Goal: Task Accomplishment & Management: Complete application form

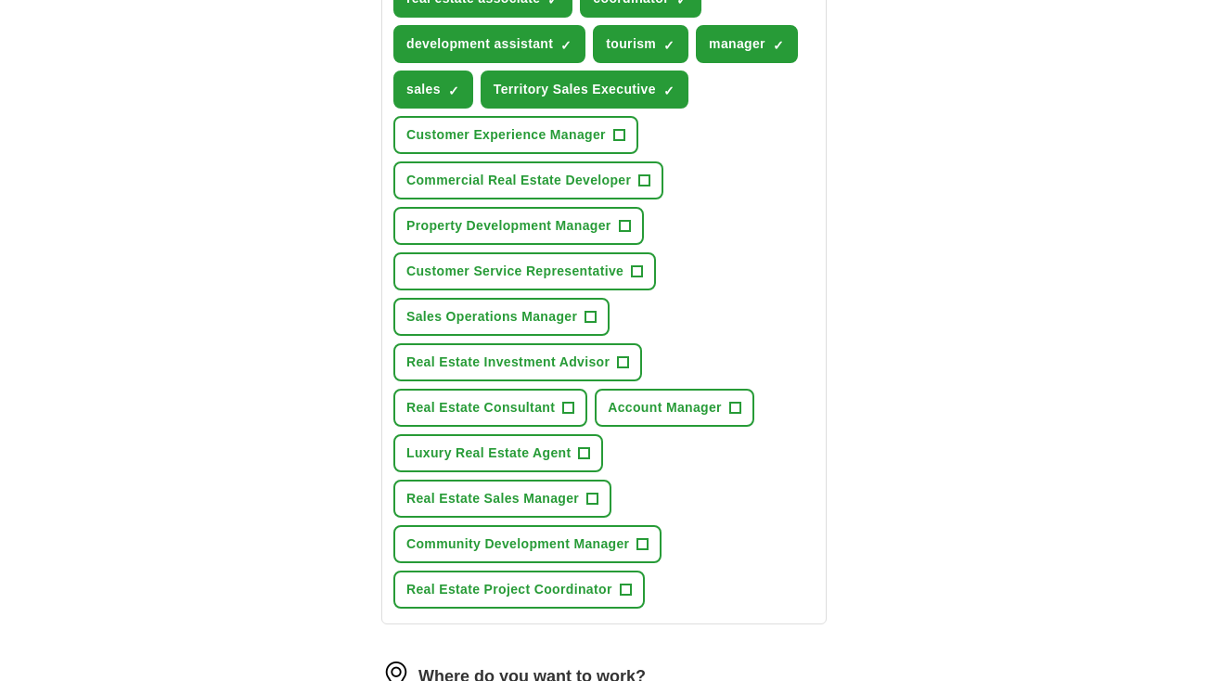
scroll to position [903, 0]
click at [453, 590] on span "Real Estate Project Coordinator" at bounding box center [509, 588] width 206 height 19
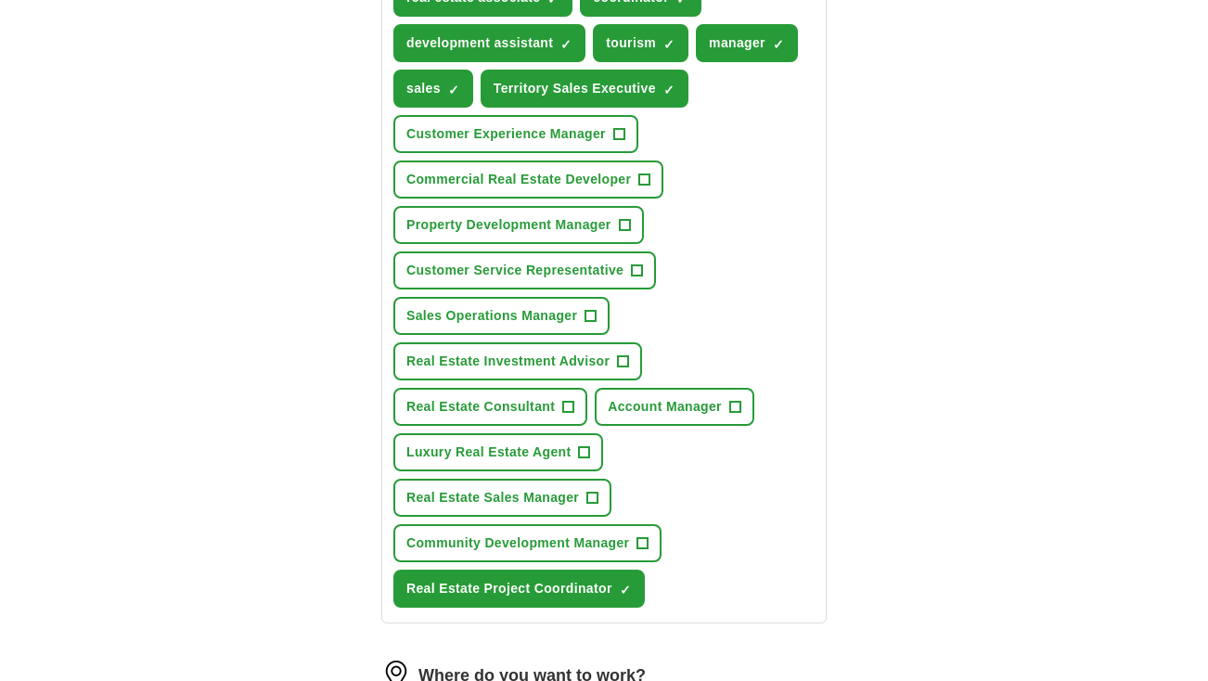
click at [455, 543] on span "Community Development Manager" at bounding box center [517, 542] width 223 height 19
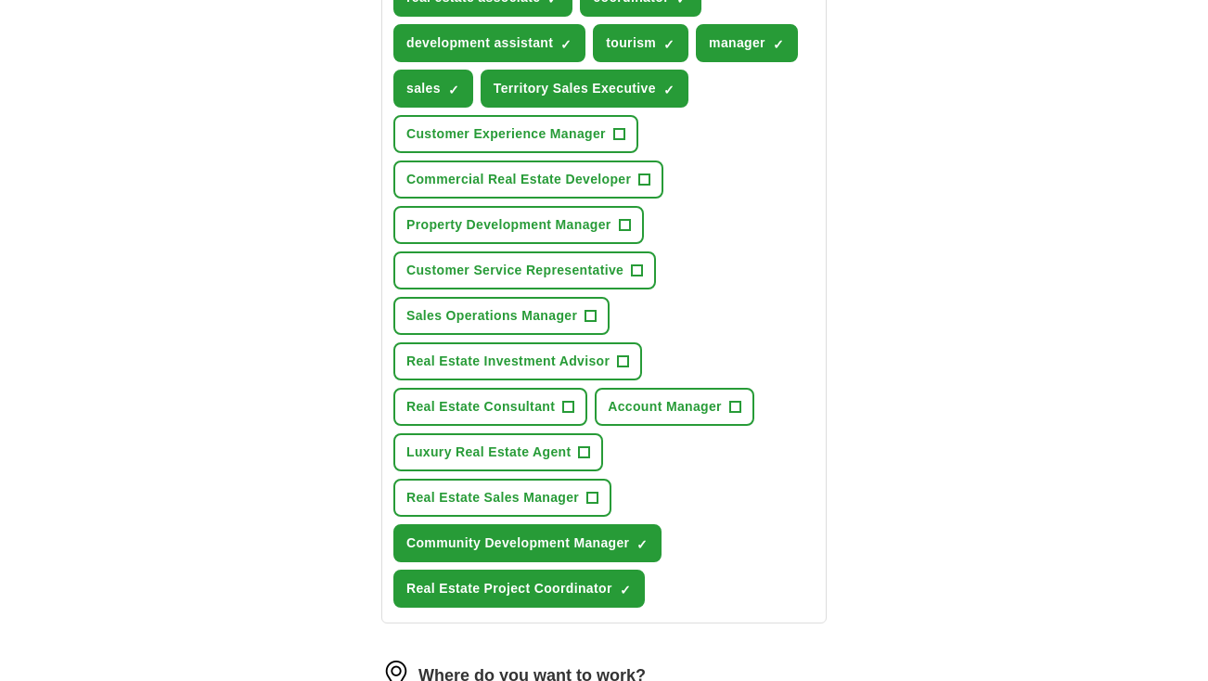
click at [448, 505] on span "Real Estate Sales Manager" at bounding box center [492, 497] width 173 height 19
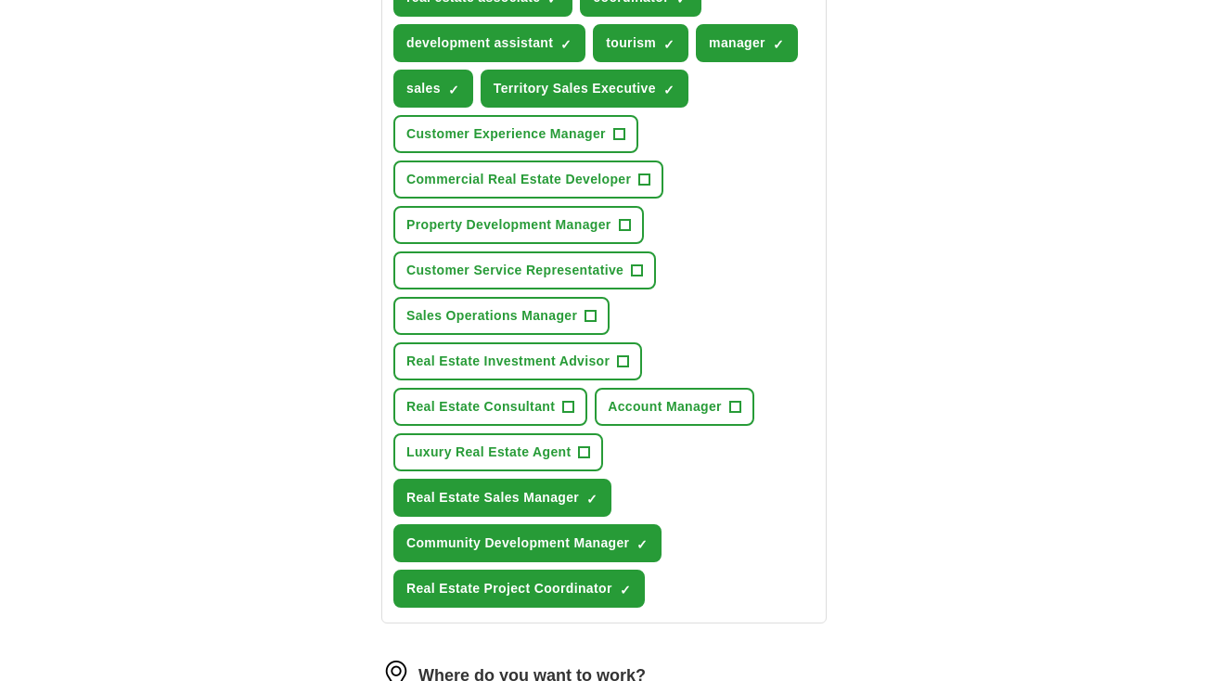
click at [686, 407] on span "Account Manager" at bounding box center [665, 406] width 114 height 19
click at [489, 410] on span "Real Estate Consultant" at bounding box center [480, 406] width 148 height 19
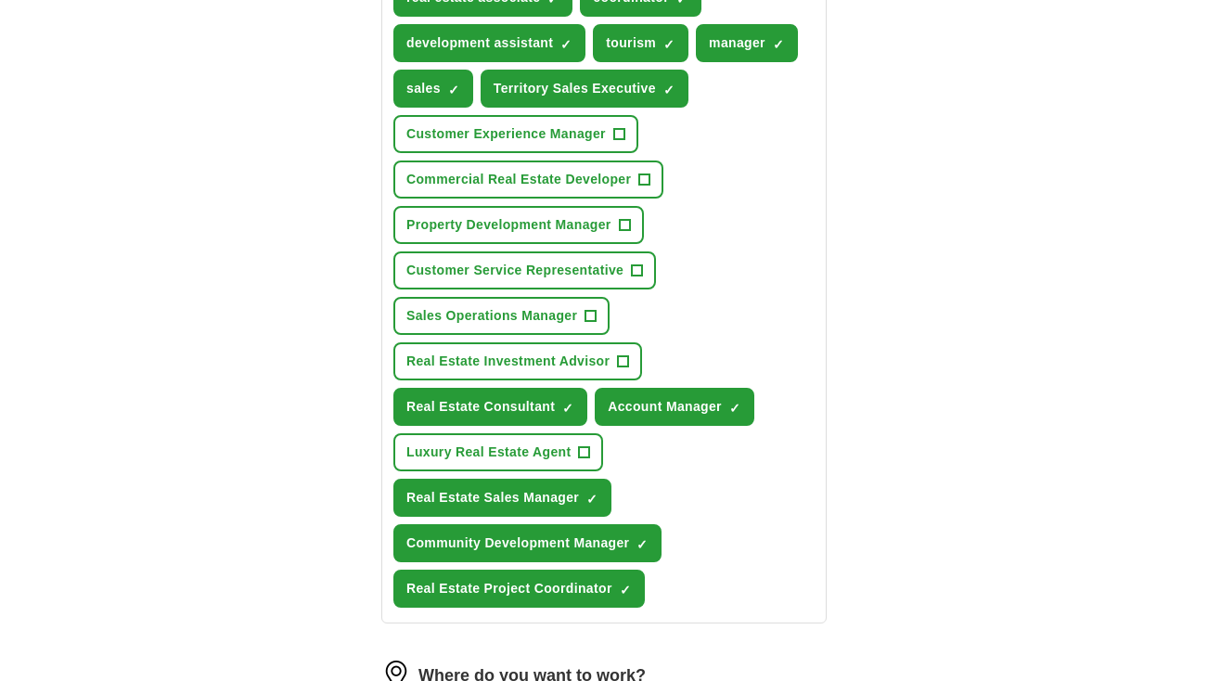
click at [476, 357] on span "Real Estate Investment Advisor" at bounding box center [507, 361] width 203 height 19
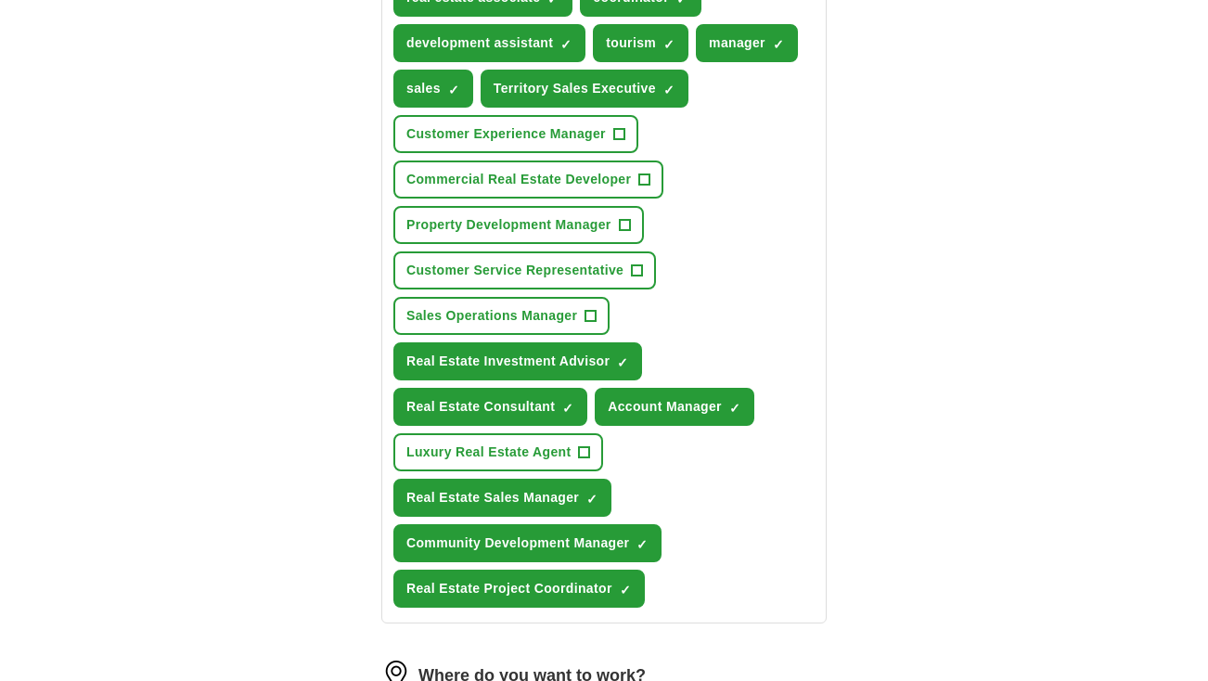
click at [473, 321] on span "Sales Operations Manager" at bounding box center [491, 315] width 171 height 19
click at [462, 280] on button "Customer Service Representative +" at bounding box center [524, 270] width 263 height 38
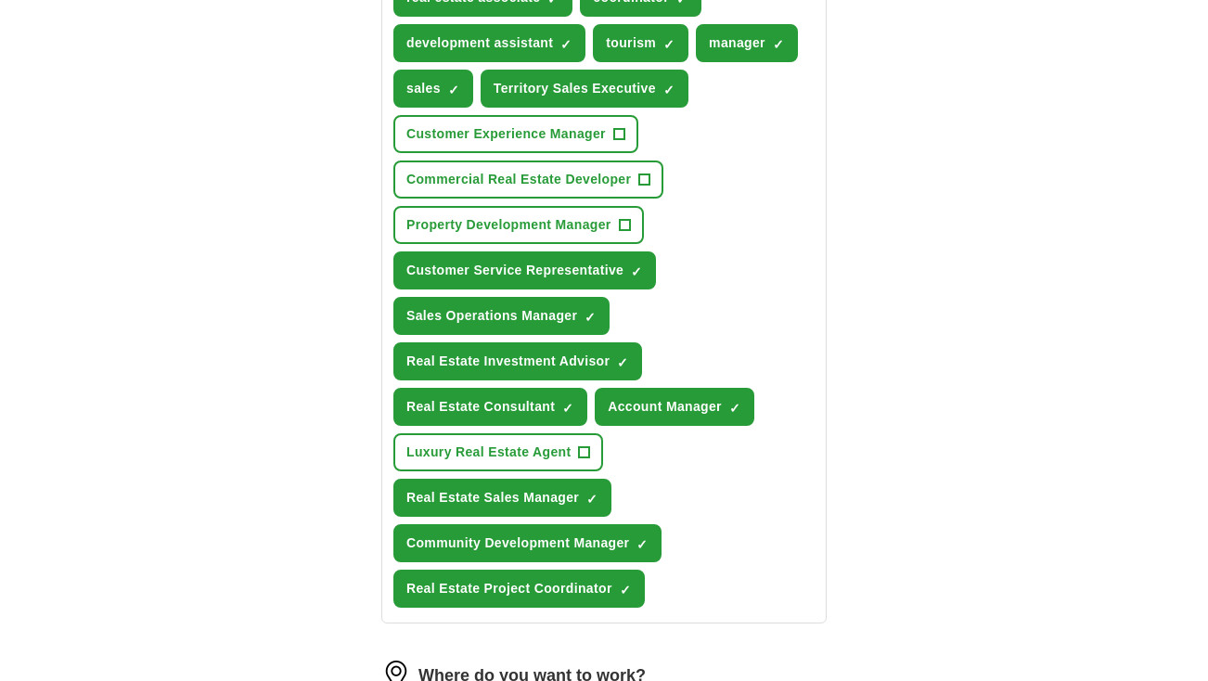
click at [468, 225] on span "Property Development Manager" at bounding box center [508, 224] width 205 height 19
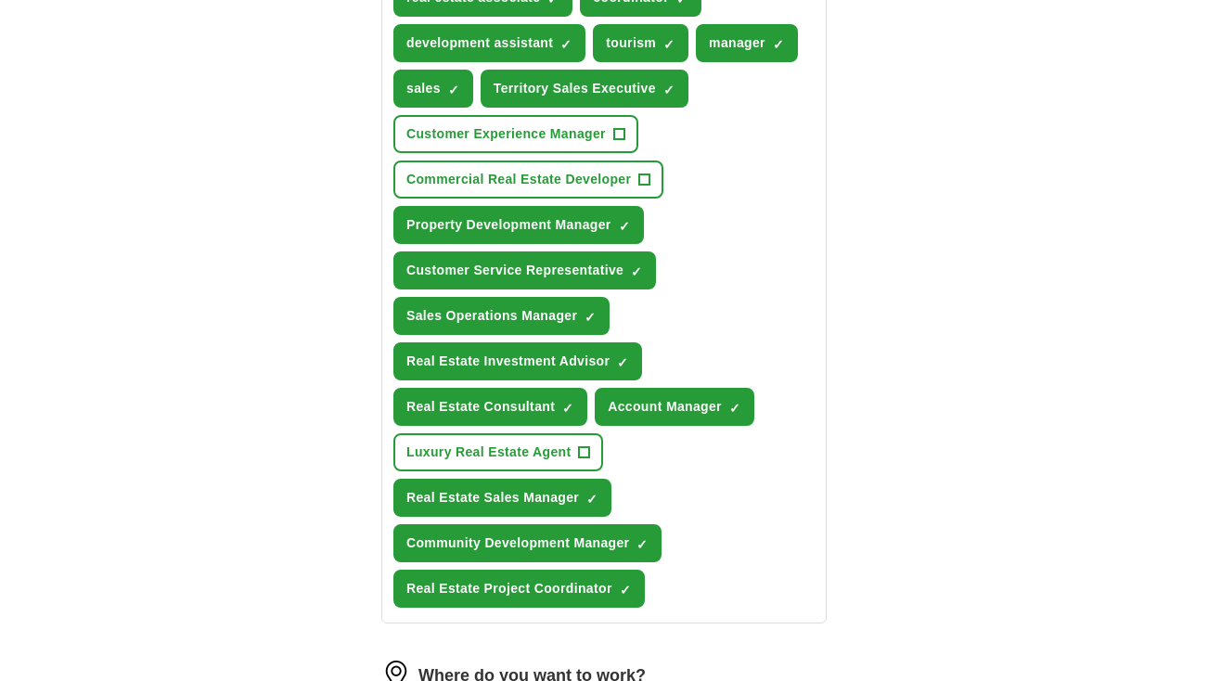
click at [469, 183] on span "Commercial Real Estate Developer" at bounding box center [518, 179] width 224 height 19
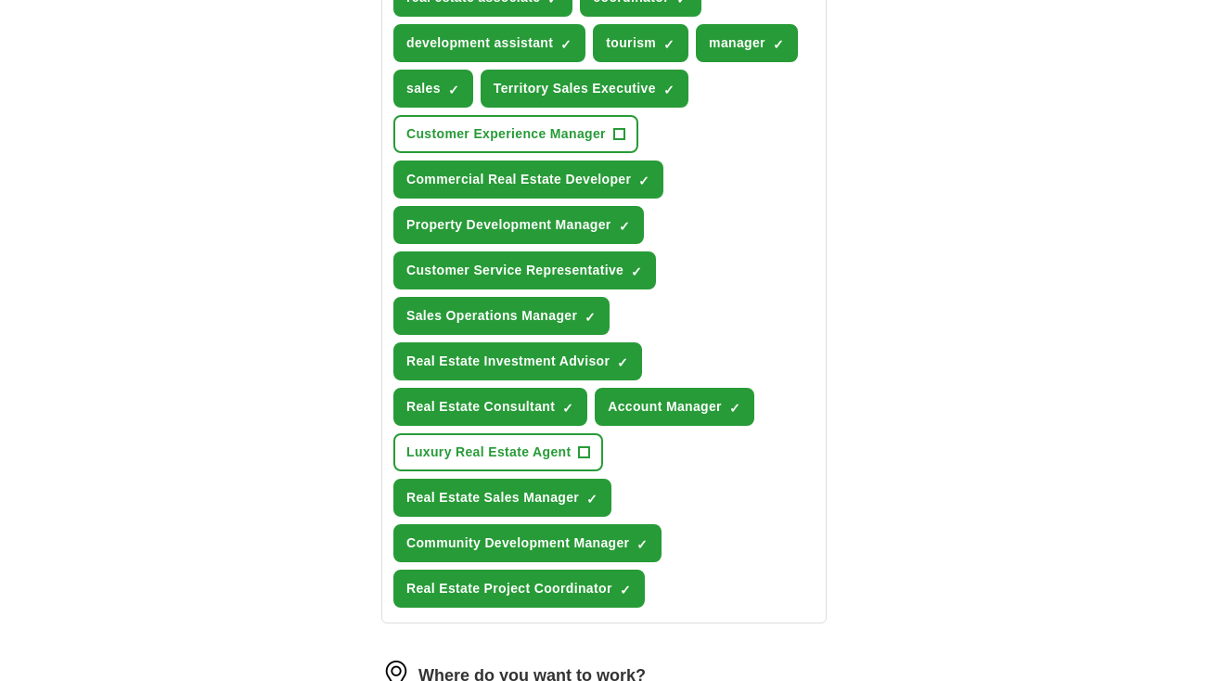
click at [457, 139] on span "Customer Experience Manager" at bounding box center [505, 133] width 199 height 19
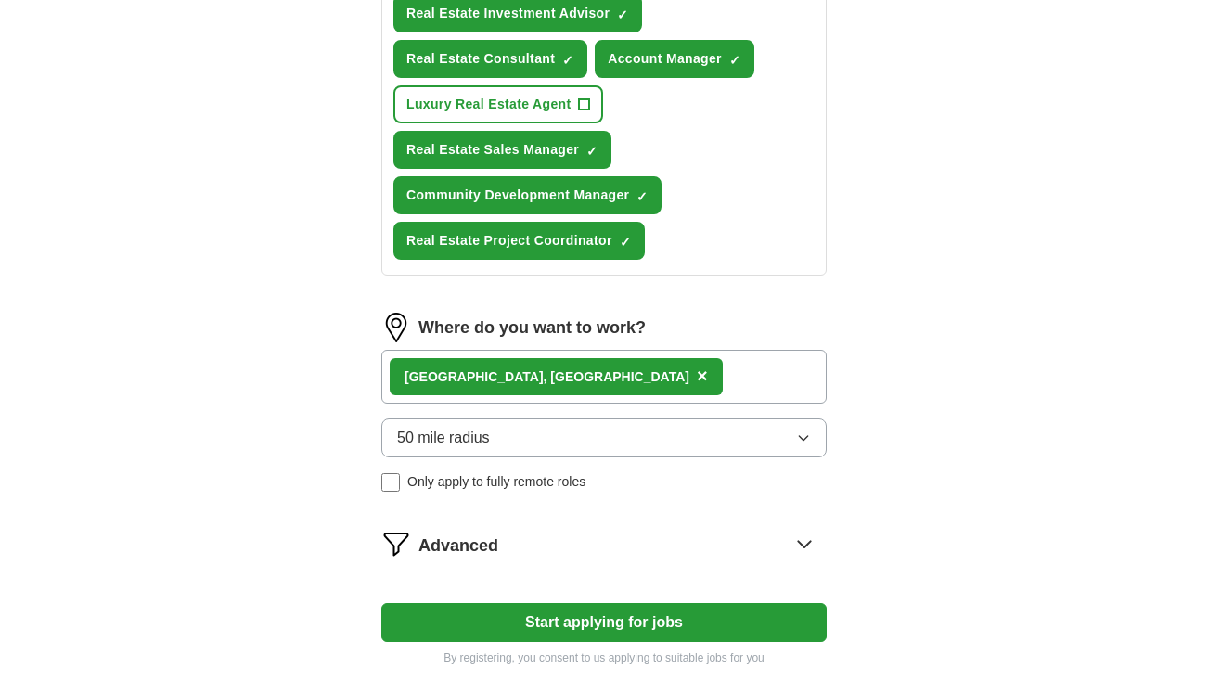
scroll to position [1251, 0]
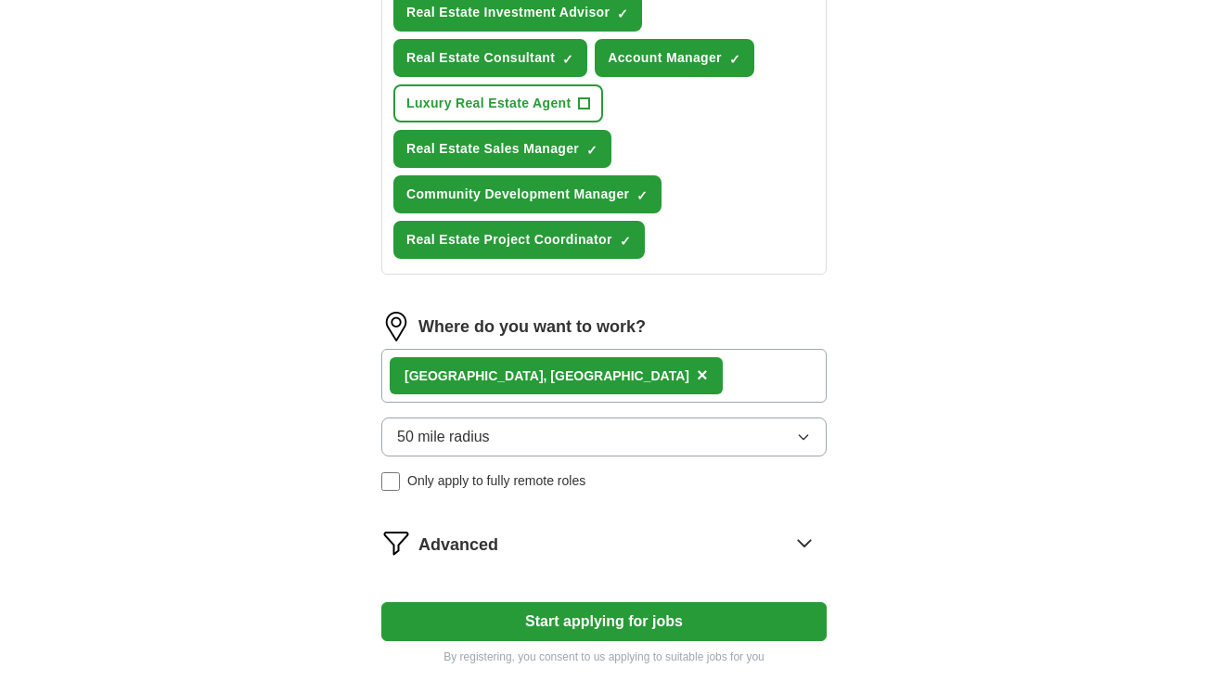
click at [700, 378] on div "Oceanside, [GEOGRAPHIC_DATA] ×" at bounding box center [603, 376] width 445 height 54
click at [633, 380] on div "Oceanside, [GEOGRAPHIC_DATA] ×" at bounding box center [603, 376] width 445 height 54
click at [596, 379] on div "Oceanside, [GEOGRAPHIC_DATA] ×" at bounding box center [603, 376] width 445 height 54
click at [565, 381] on div "Oceanside, [GEOGRAPHIC_DATA] ×" at bounding box center [603, 376] width 445 height 54
click at [556, 381] on div "Oceanside, [GEOGRAPHIC_DATA] ×" at bounding box center [603, 376] width 445 height 54
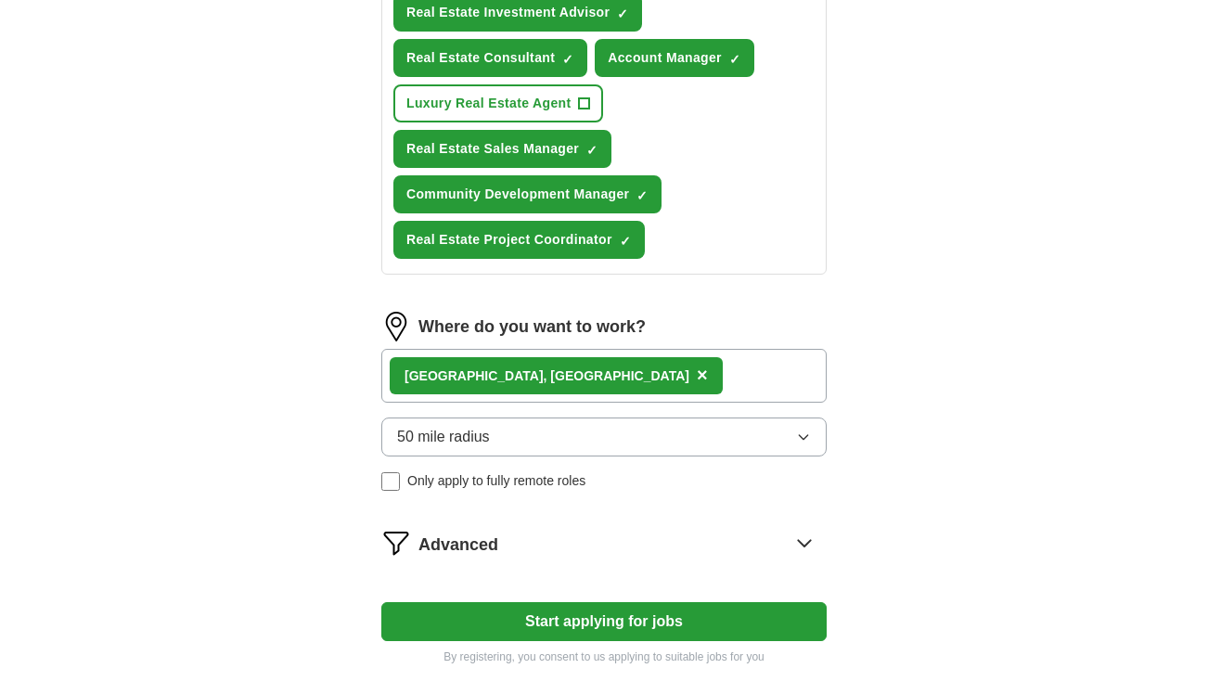
click at [746, 486] on label "Only apply to fully remote roles" at bounding box center [603, 480] width 445 height 19
click at [610, 378] on span "×" at bounding box center [615, 375] width 11 height 20
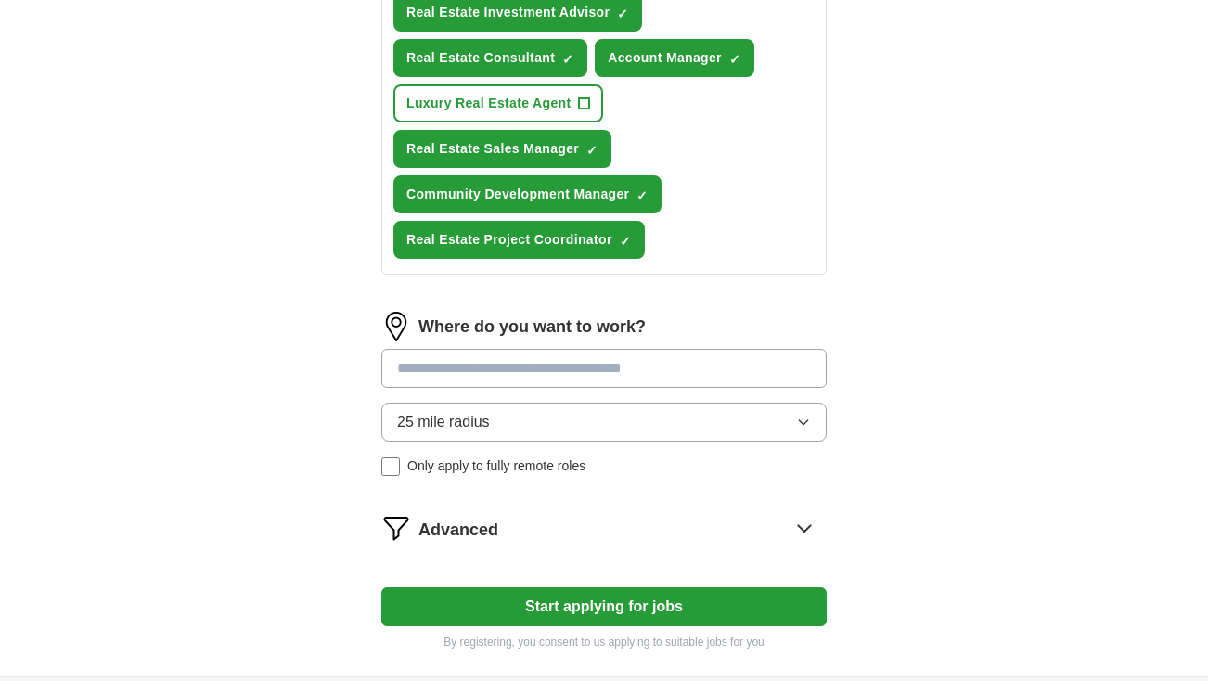
click at [525, 374] on input at bounding box center [603, 368] width 445 height 39
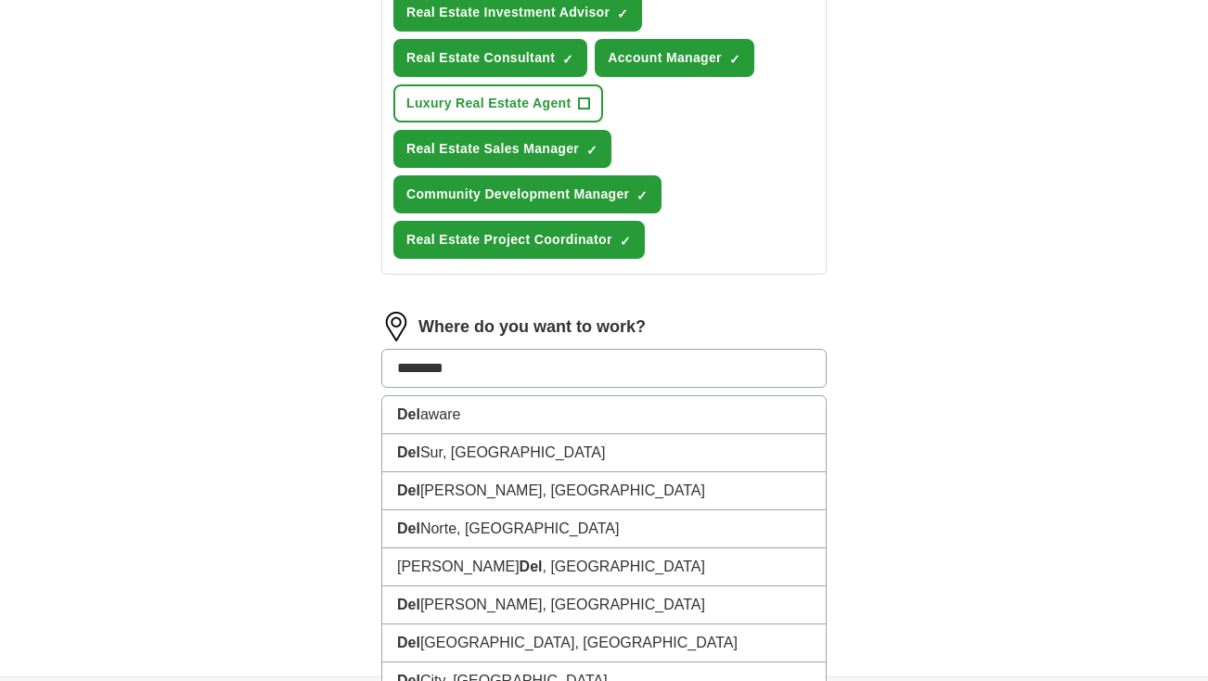
type input "********"
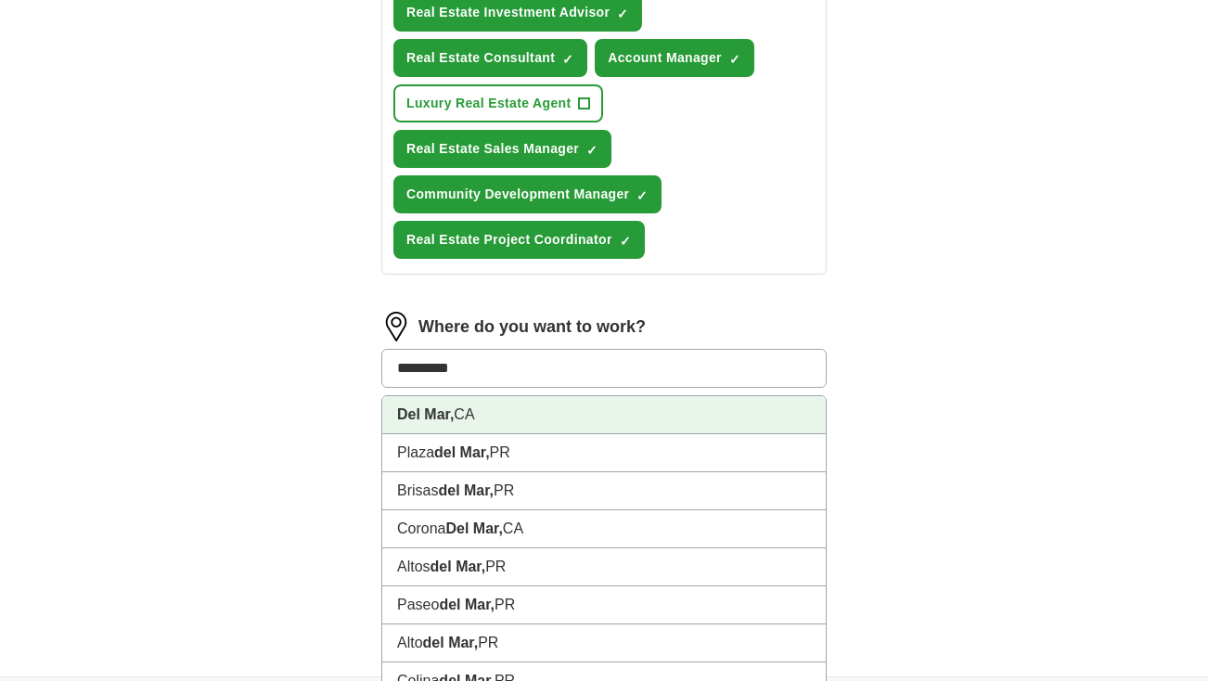
click at [458, 421] on li "Del Mar, [GEOGRAPHIC_DATA]" at bounding box center [603, 415] width 443 height 38
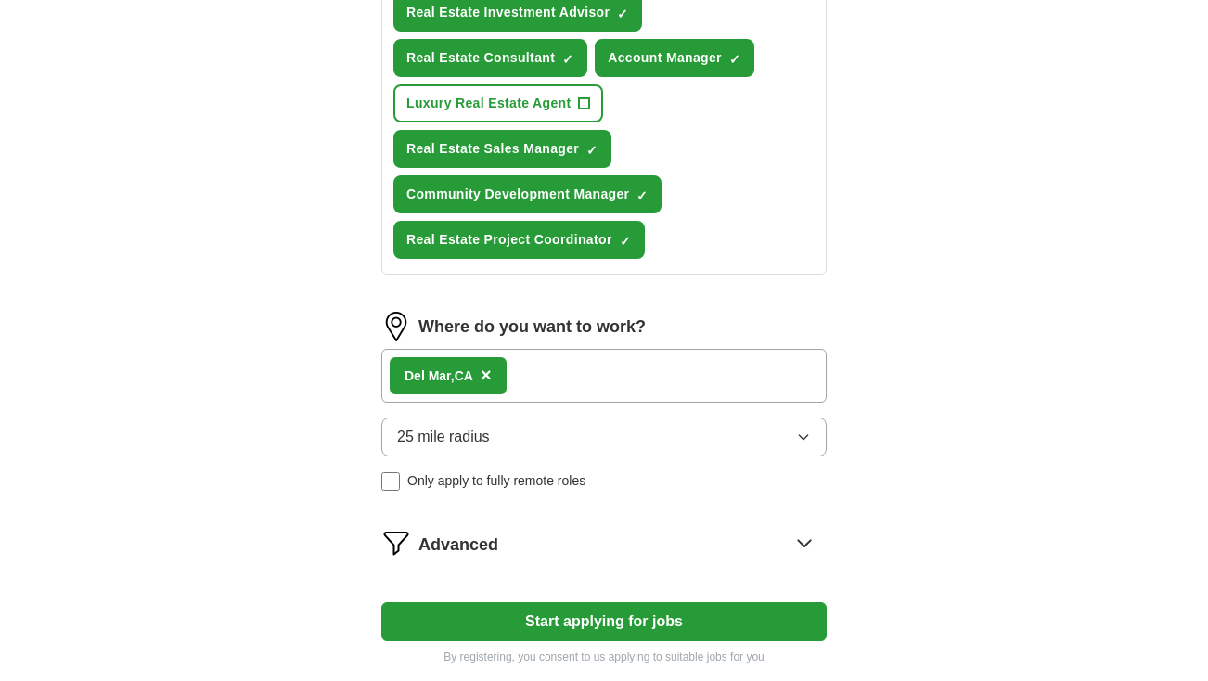
click at [492, 376] on span "×" at bounding box center [485, 375] width 11 height 20
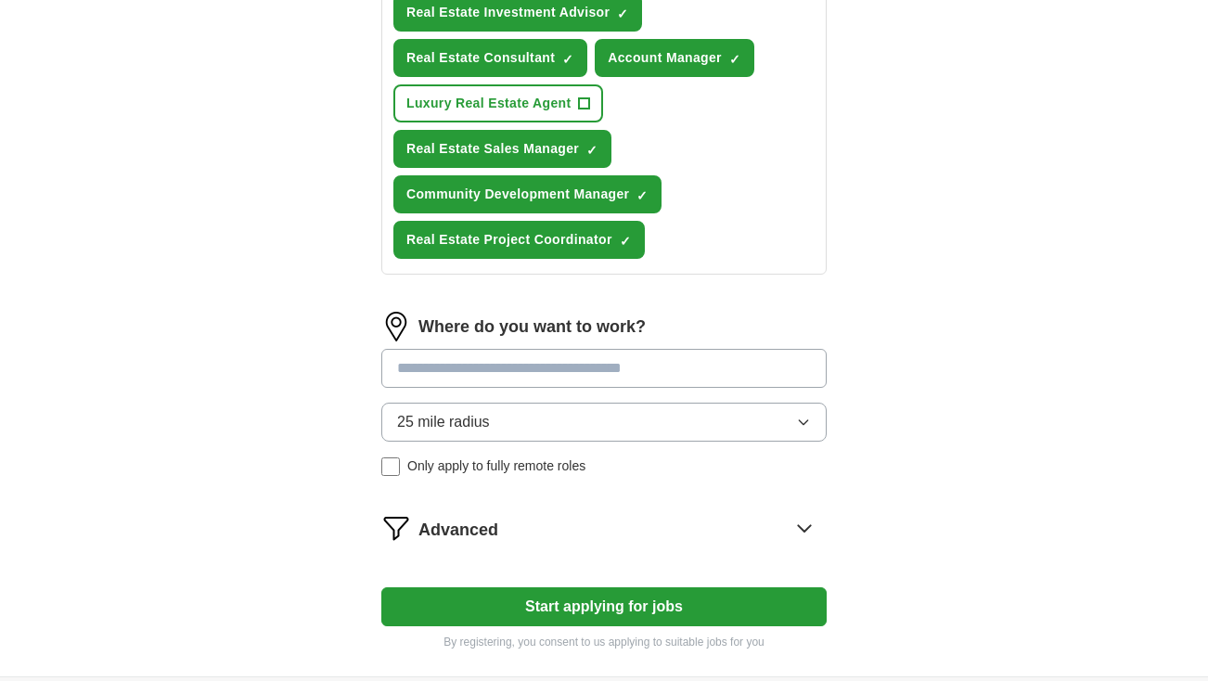
click at [488, 370] on input at bounding box center [603, 368] width 445 height 39
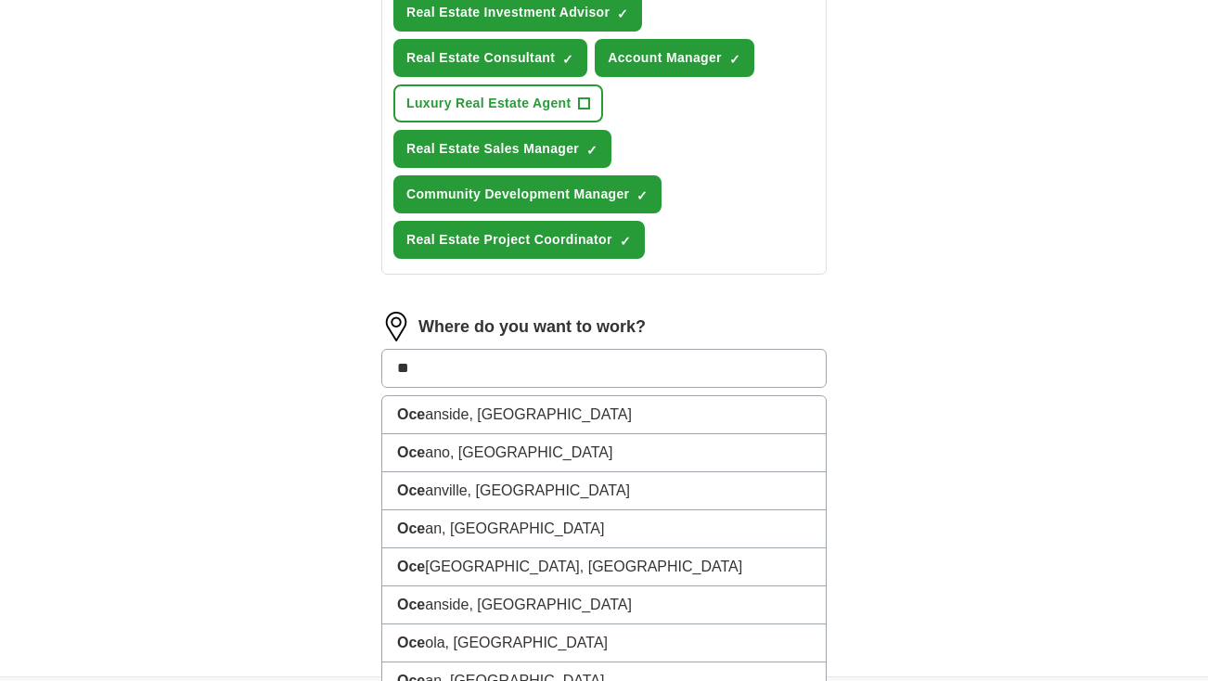
type input "*"
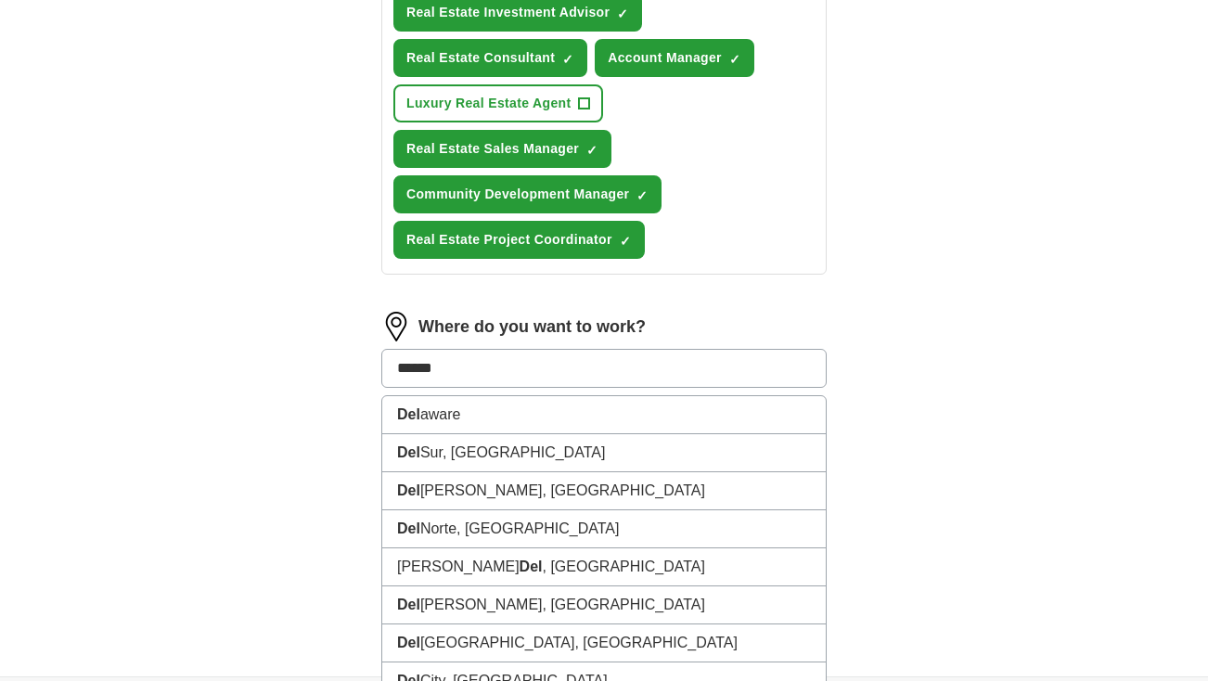
type input "*******"
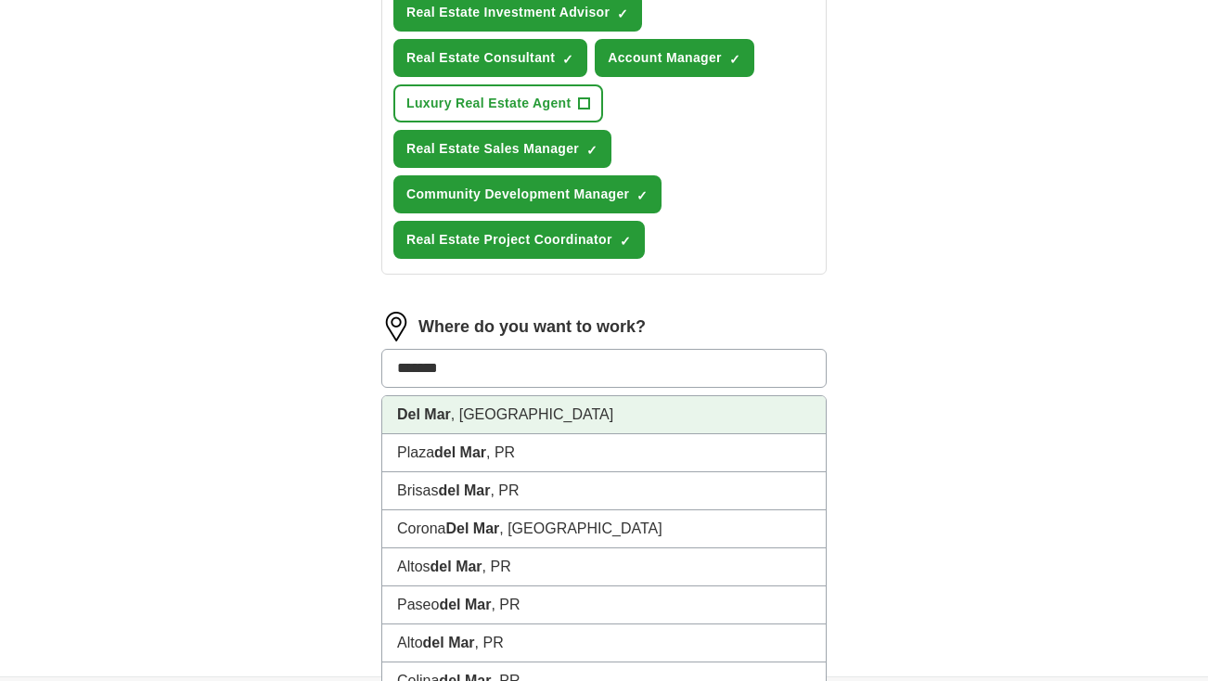
click at [463, 421] on li "Del Mar , [GEOGRAPHIC_DATA]" at bounding box center [603, 415] width 443 height 38
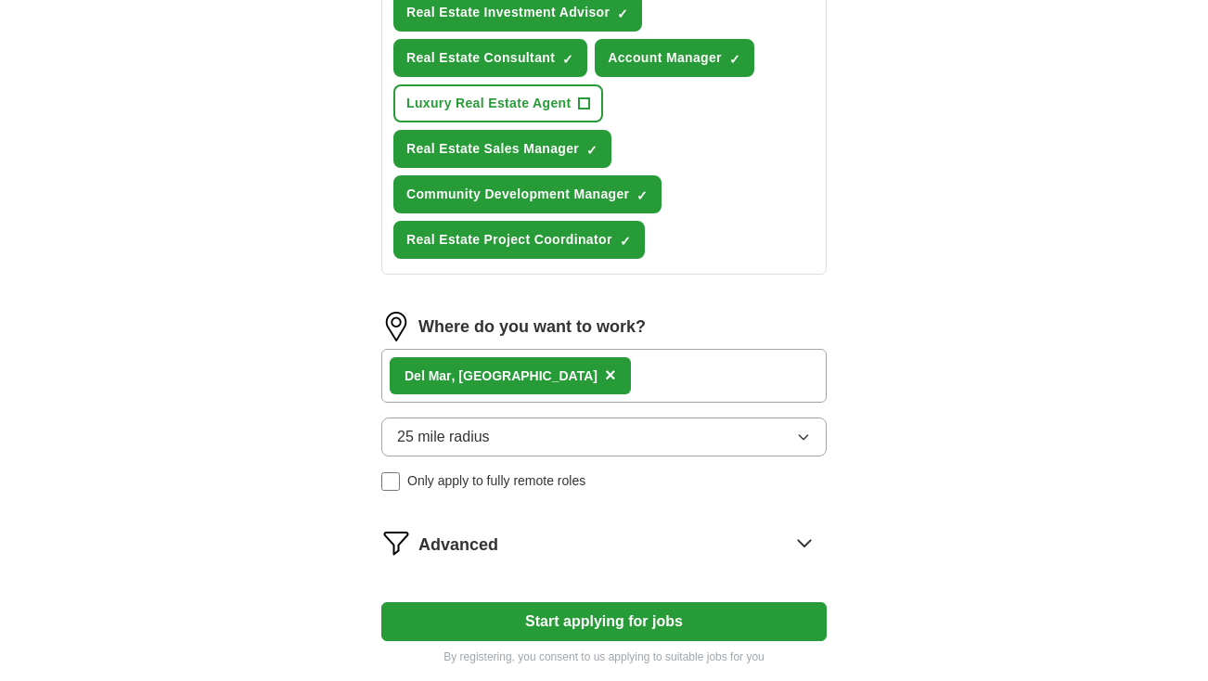
click at [801, 436] on icon "button" at bounding box center [803, 437] width 8 height 5
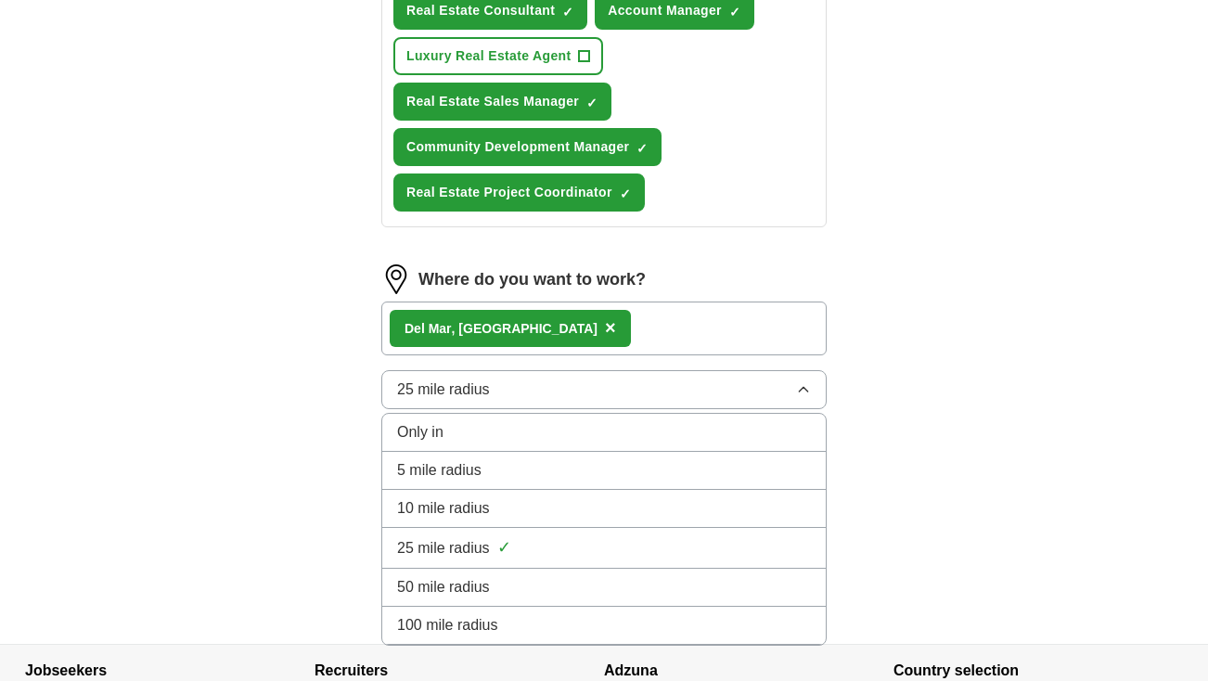
scroll to position [1305, 0]
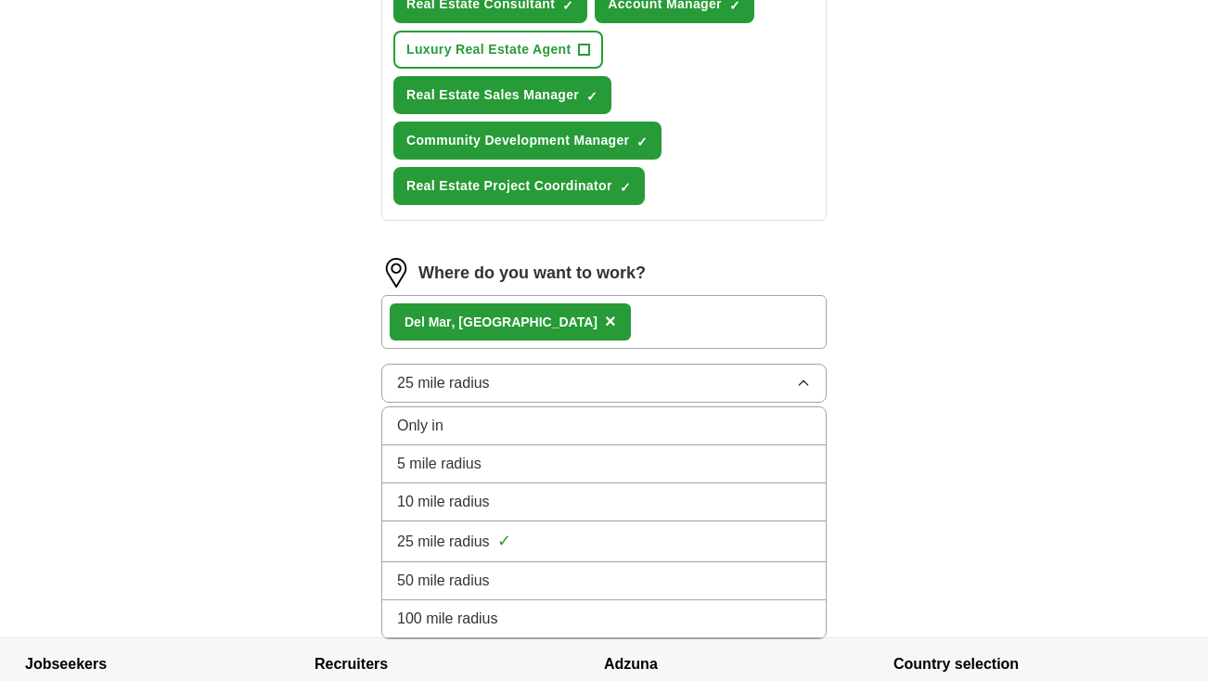
click at [693, 569] on li "50 mile radius" at bounding box center [603, 581] width 443 height 38
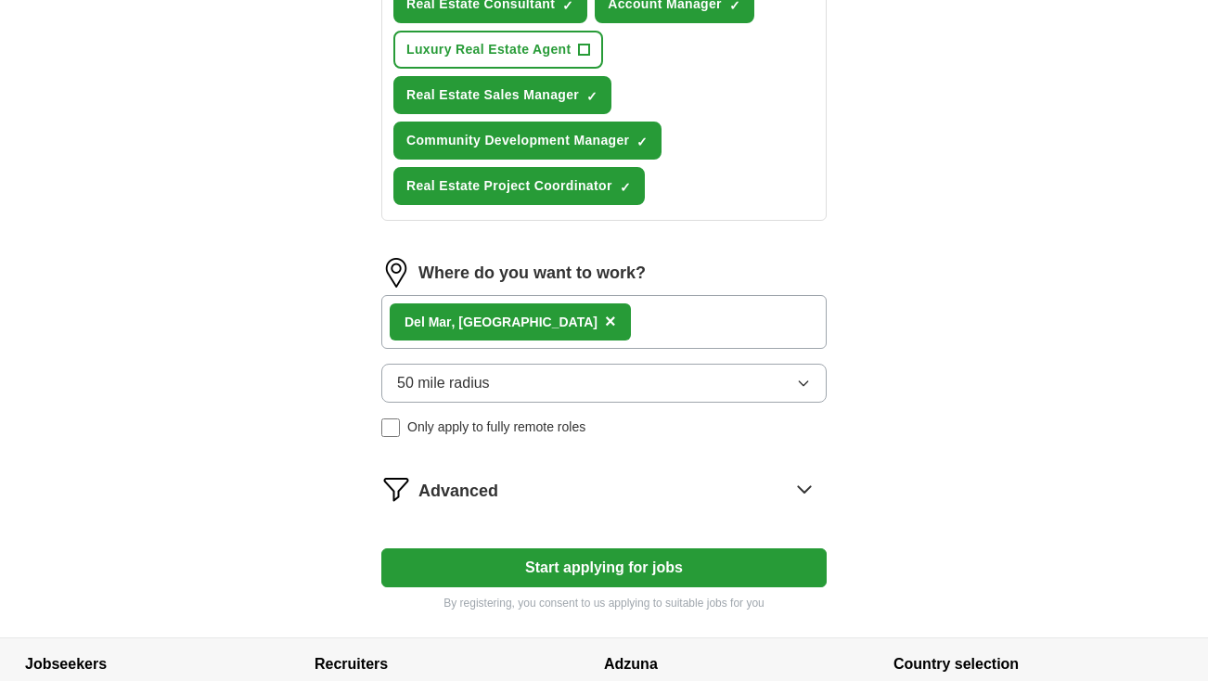
click at [624, 571] on button "Start applying for jobs" at bounding box center [603, 567] width 445 height 39
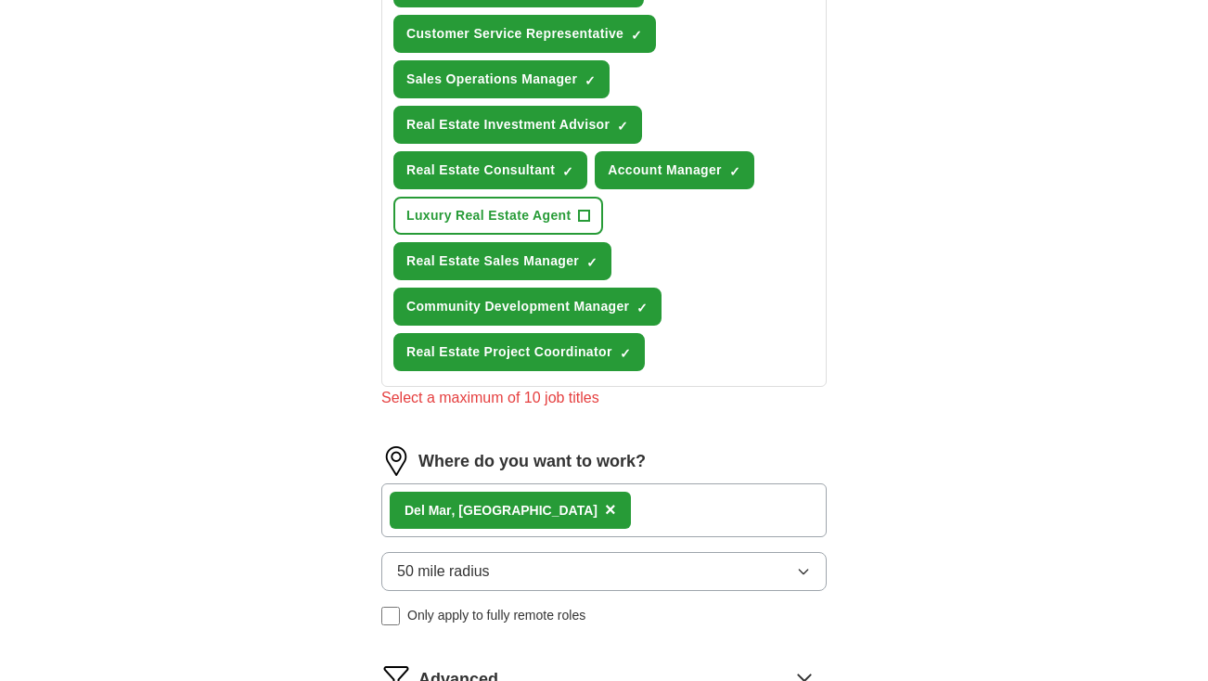
scroll to position [1140, 0]
click at [0, 0] on span "×" at bounding box center [0, 0] width 0 height 0
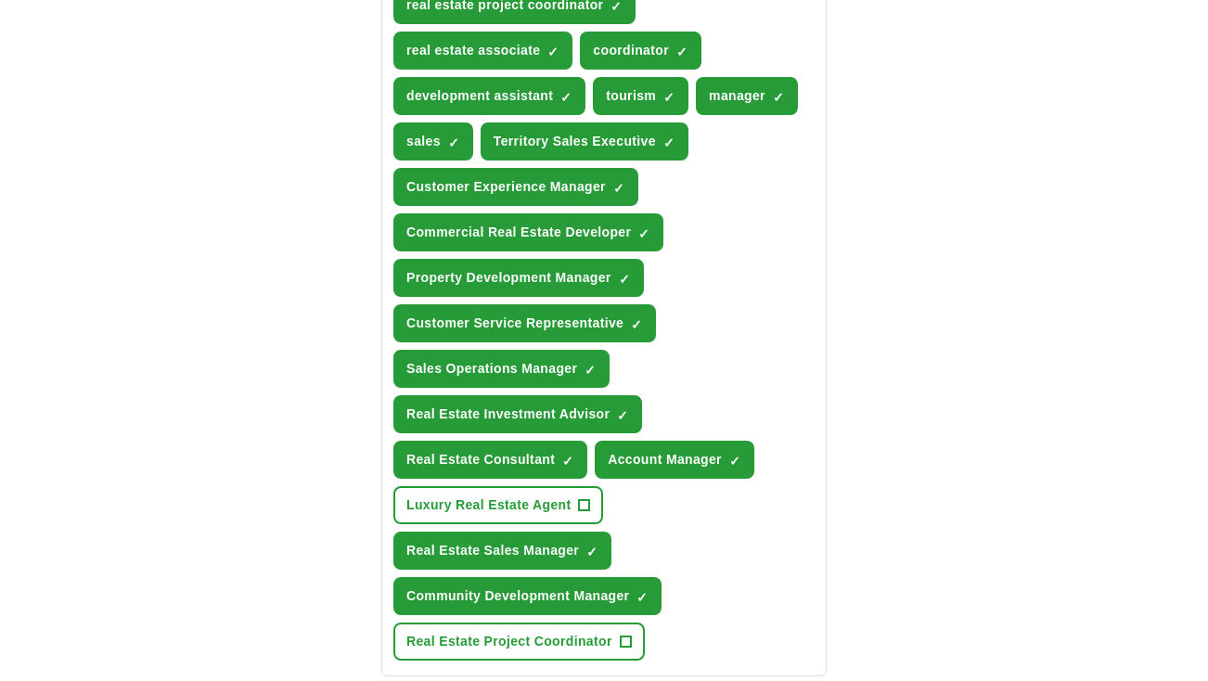
scroll to position [986, 0]
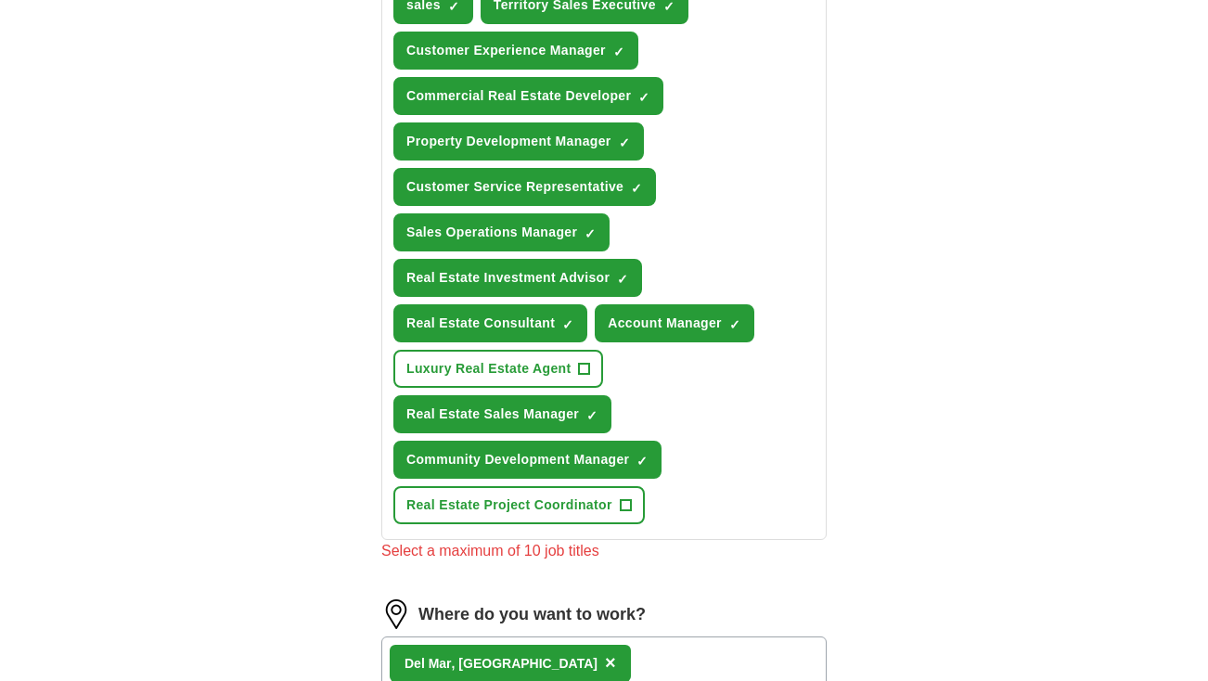
click at [0, 0] on span "×" at bounding box center [0, 0] width 0 height 0
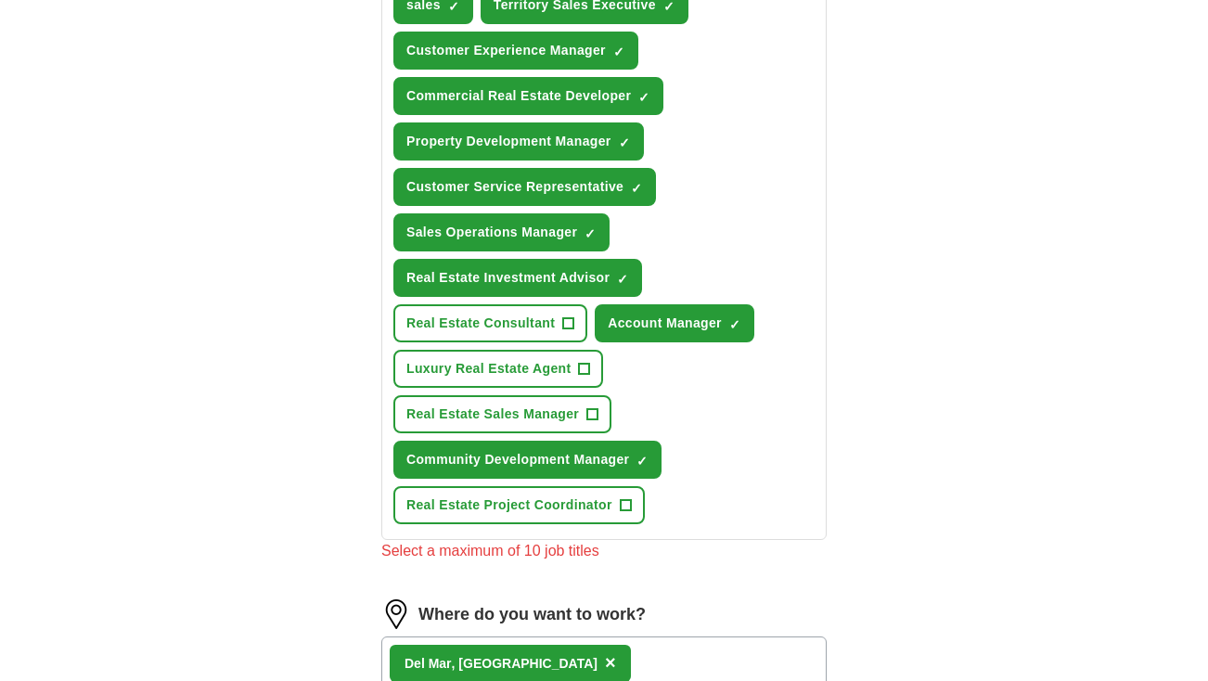
click at [0, 0] on span "×" at bounding box center [0, 0] width 0 height 0
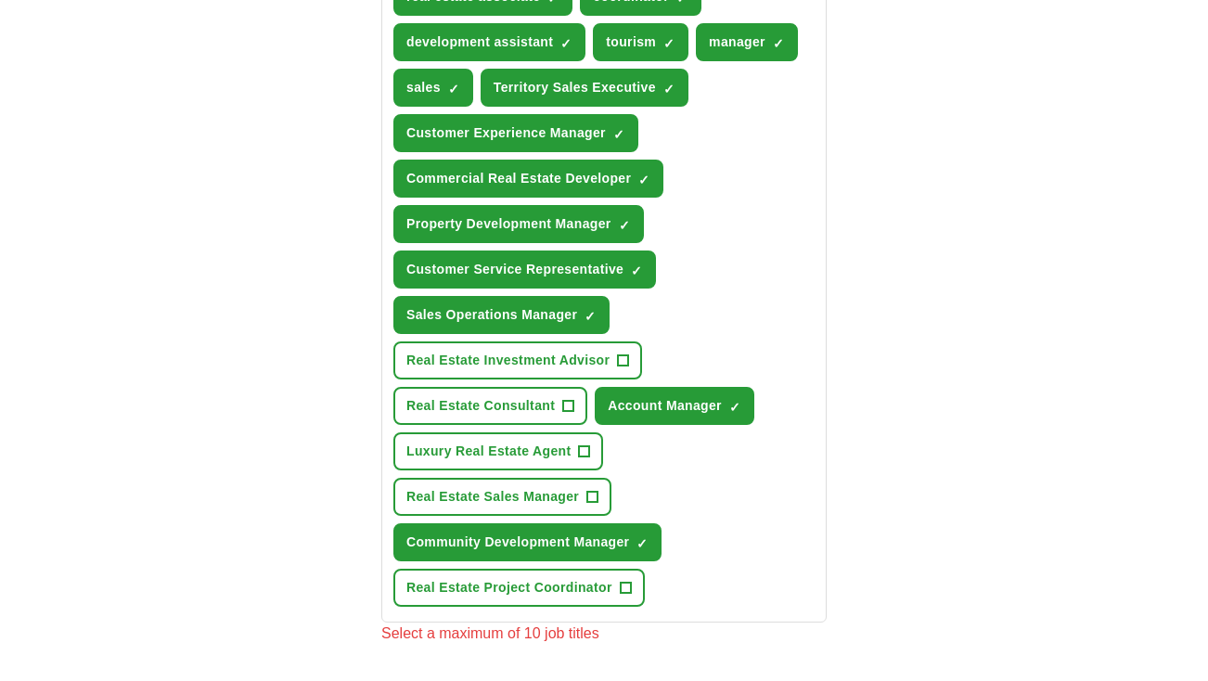
scroll to position [874, 0]
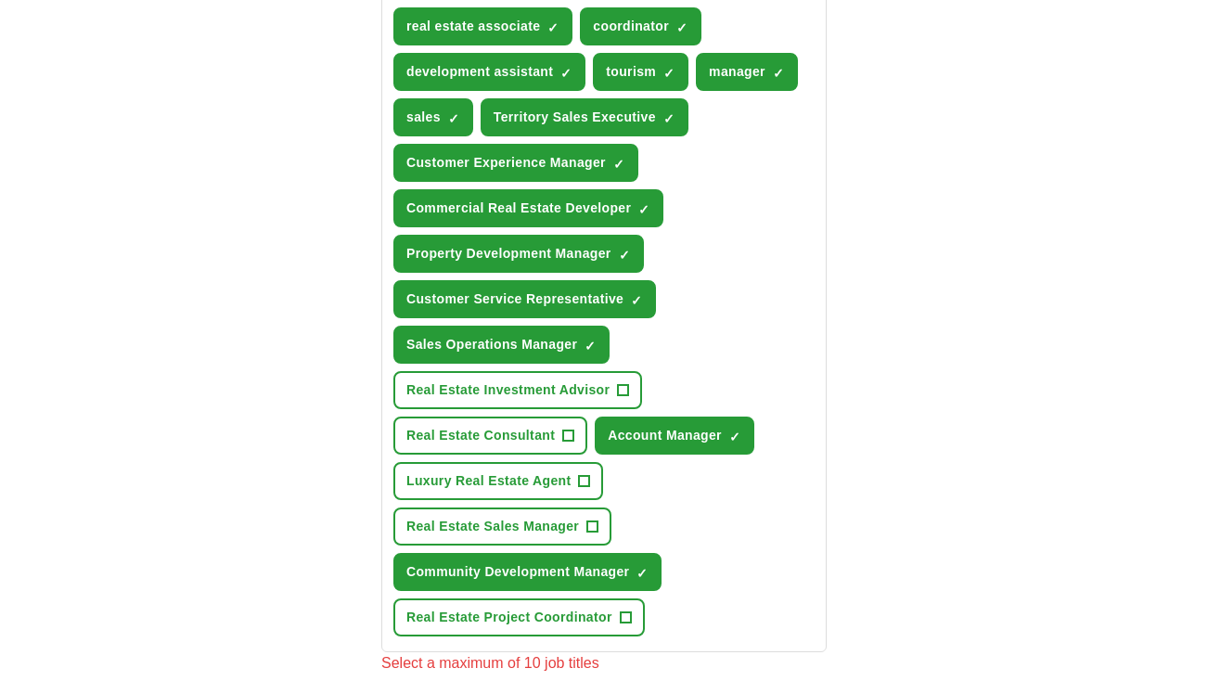
click at [0, 0] on span "×" at bounding box center [0, 0] width 0 height 0
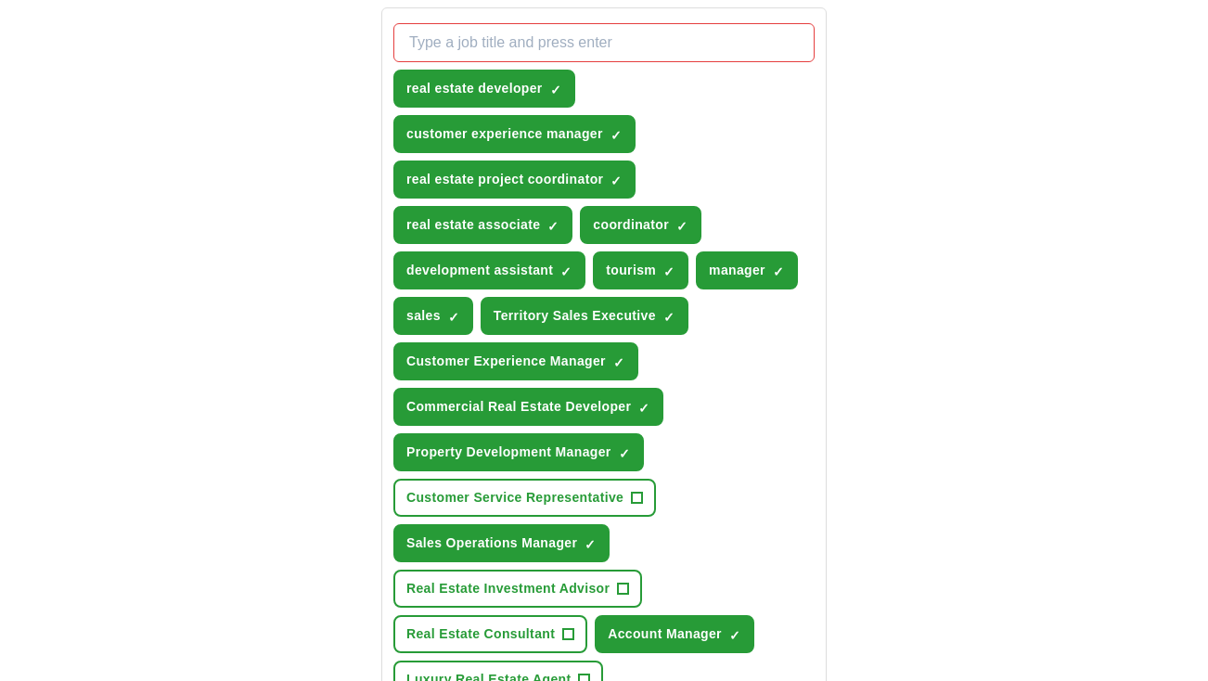
scroll to position [661, 0]
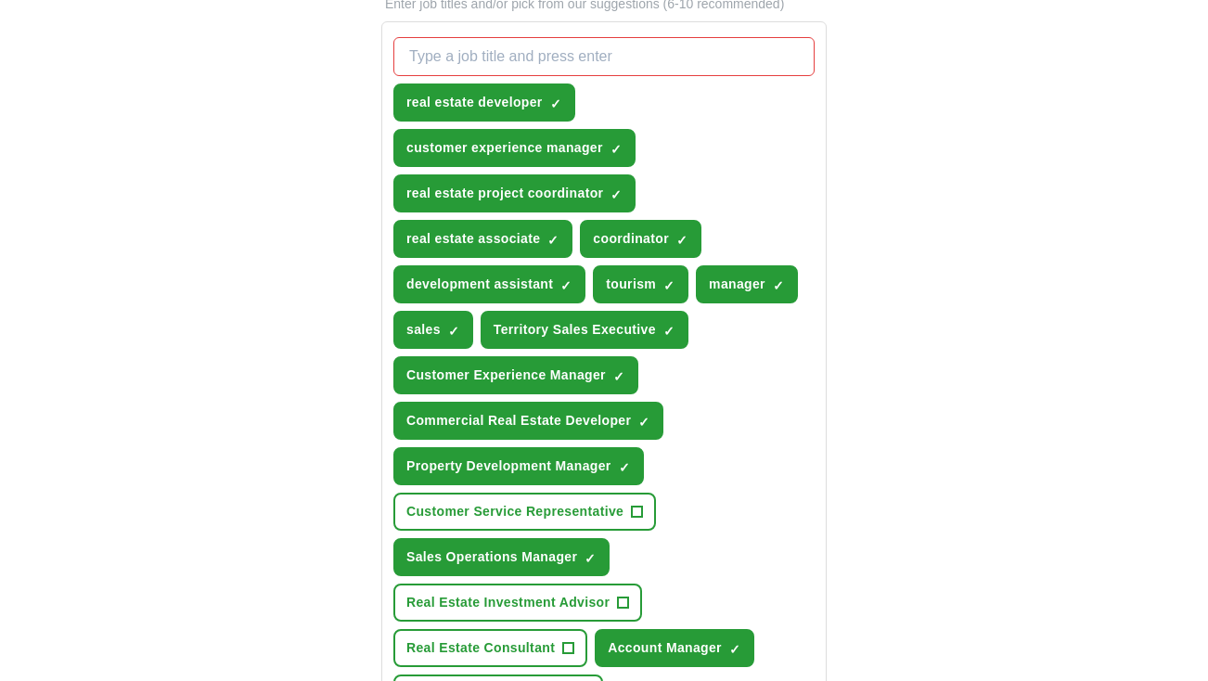
click at [0, 0] on span "×" at bounding box center [0, 0] width 0 height 0
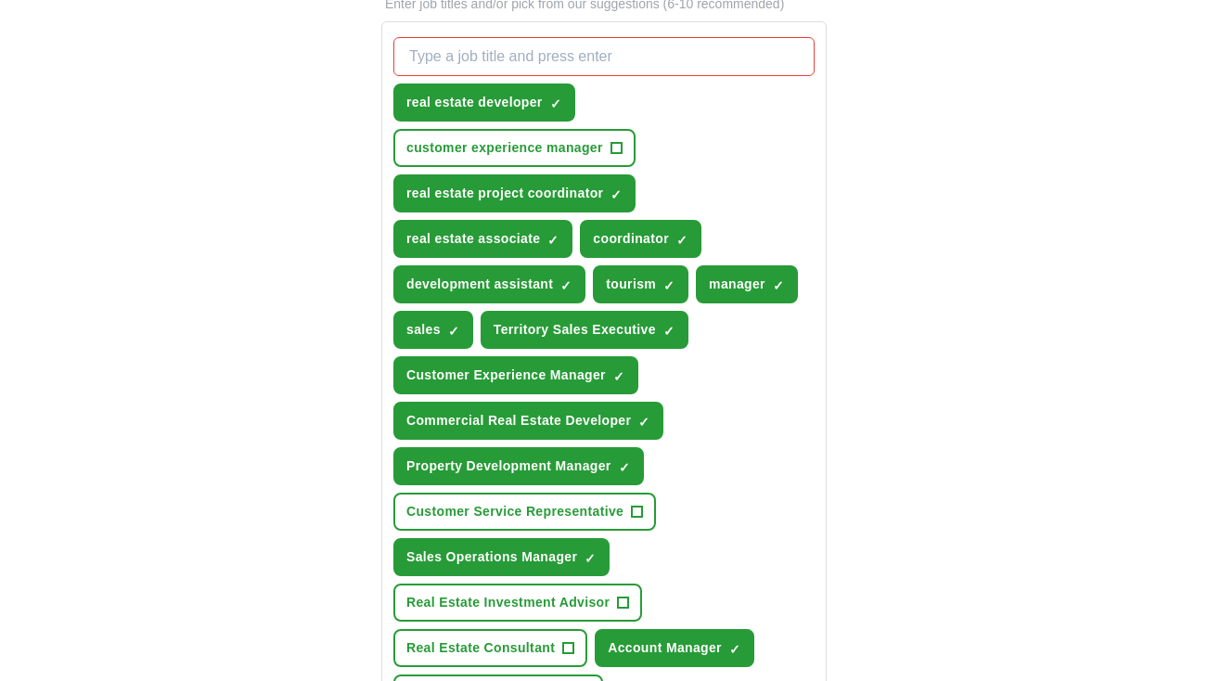
click at [0, 0] on span "×" at bounding box center [0, 0] width 0 height 0
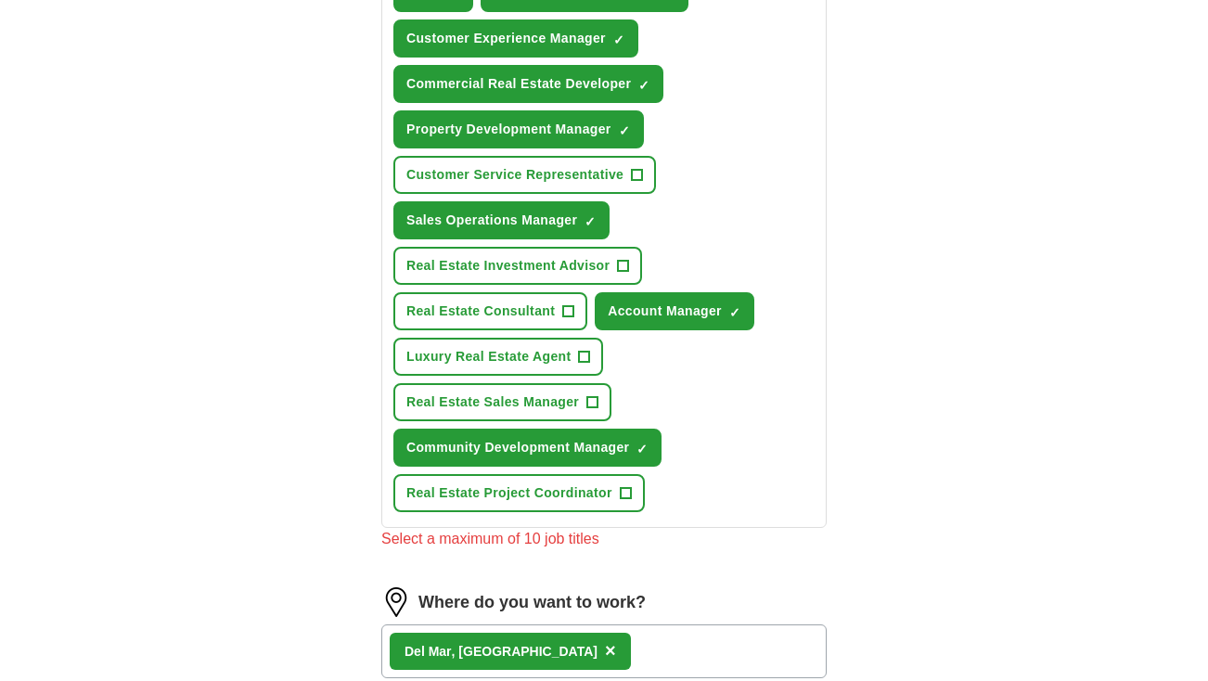
scroll to position [1000, 0]
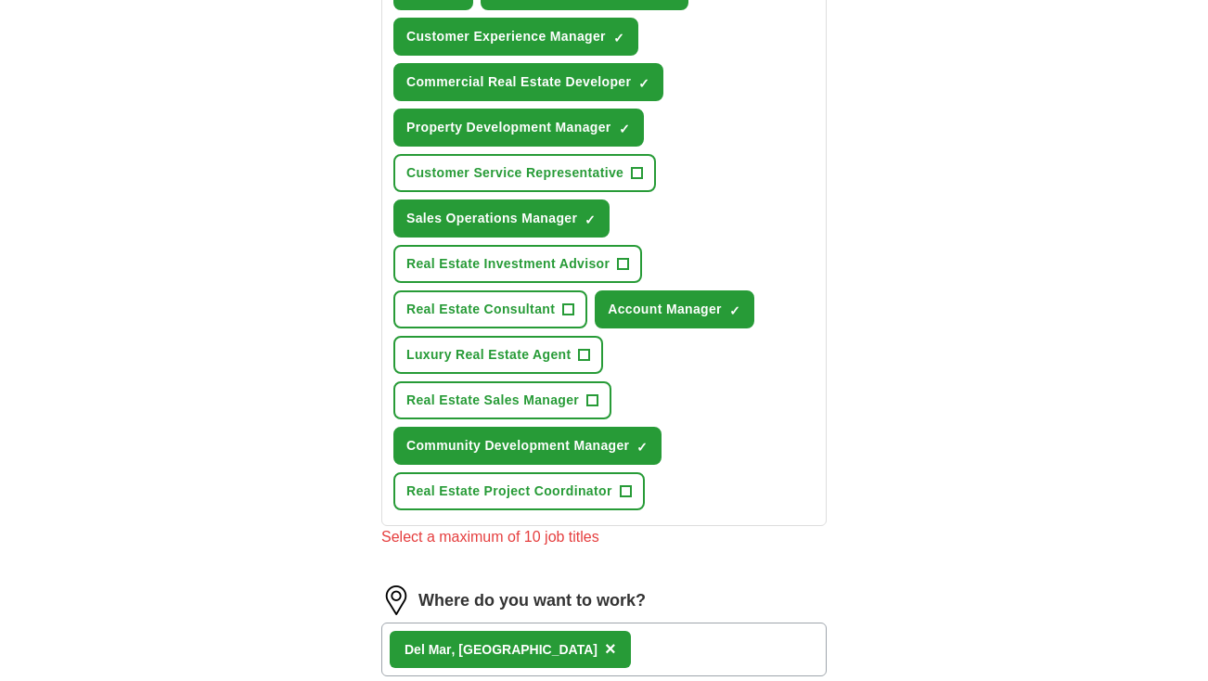
click at [0, 0] on span "×" at bounding box center [0, 0] width 0 height 0
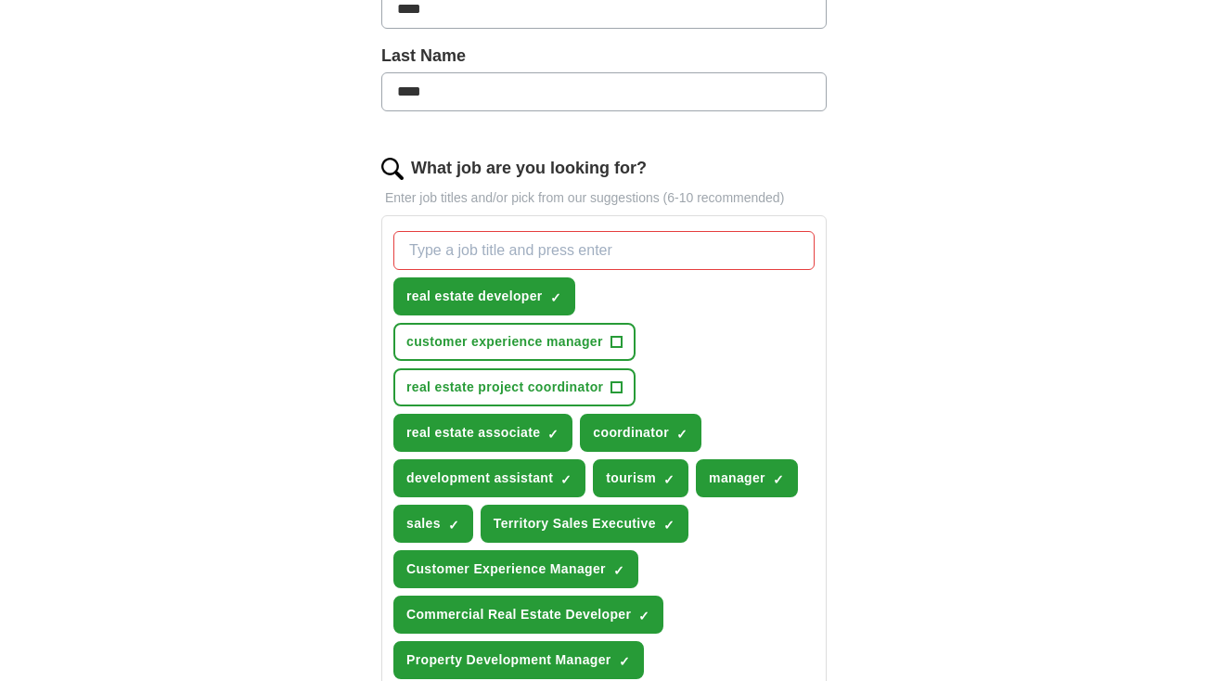
scroll to position [456, 0]
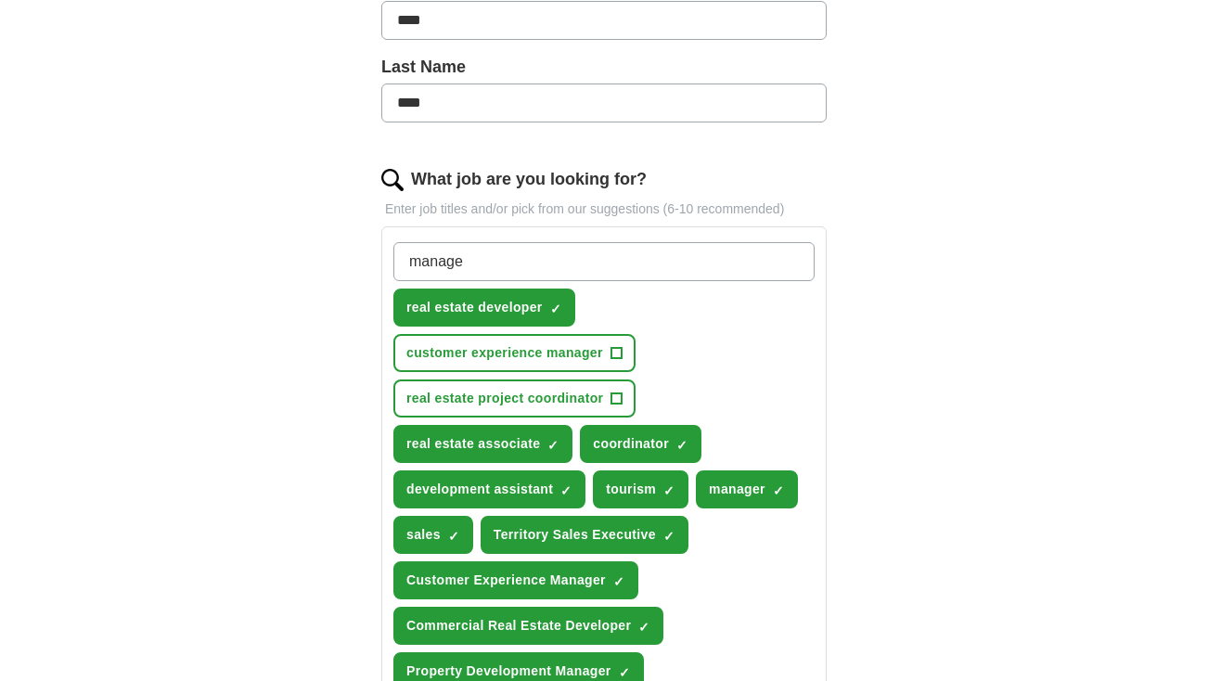
type input "manager"
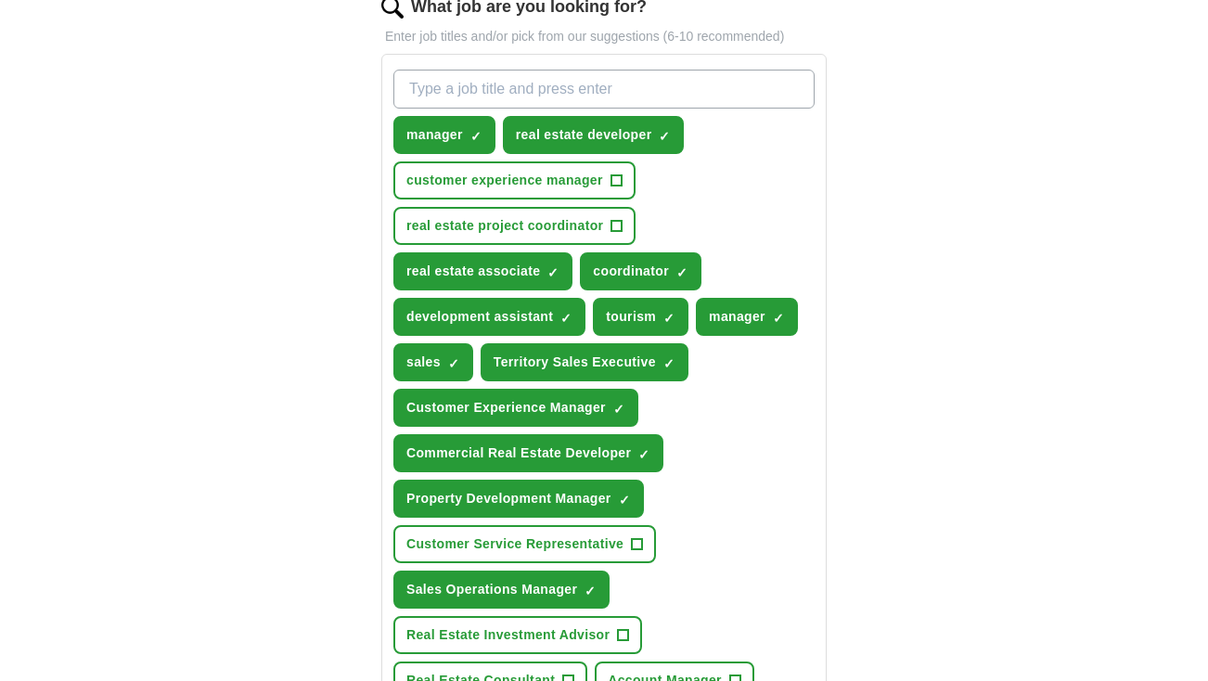
scroll to position [641, 0]
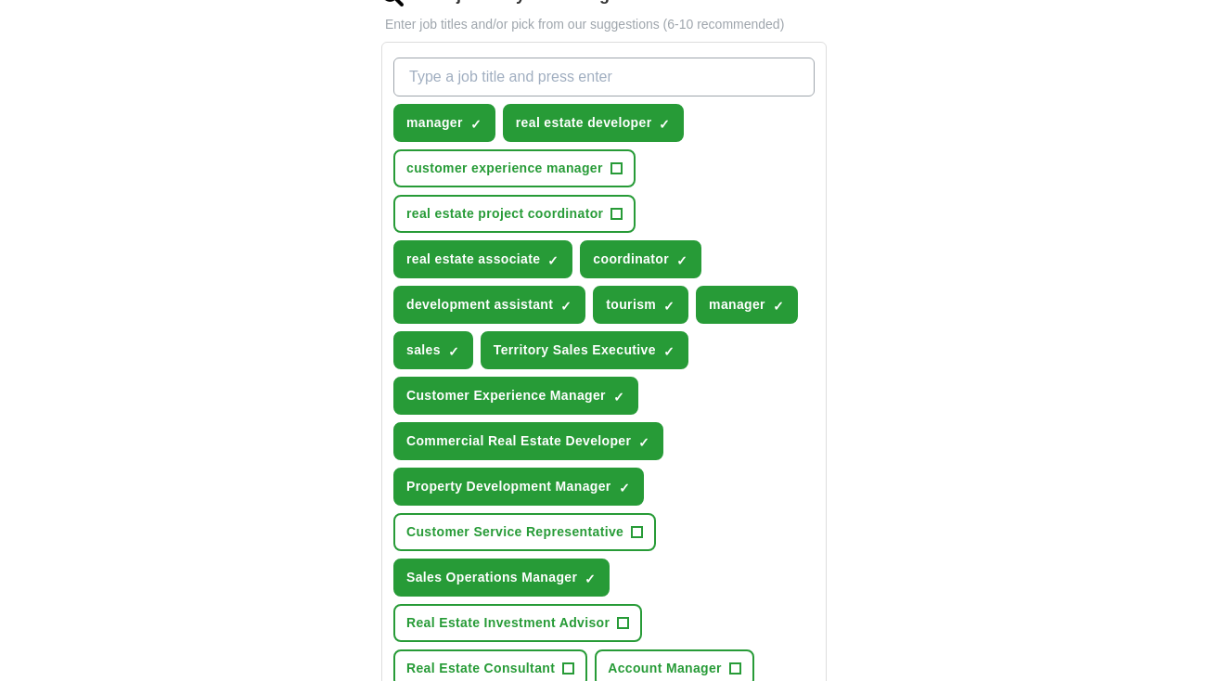
click at [0, 0] on span "×" at bounding box center [0, 0] width 0 height 0
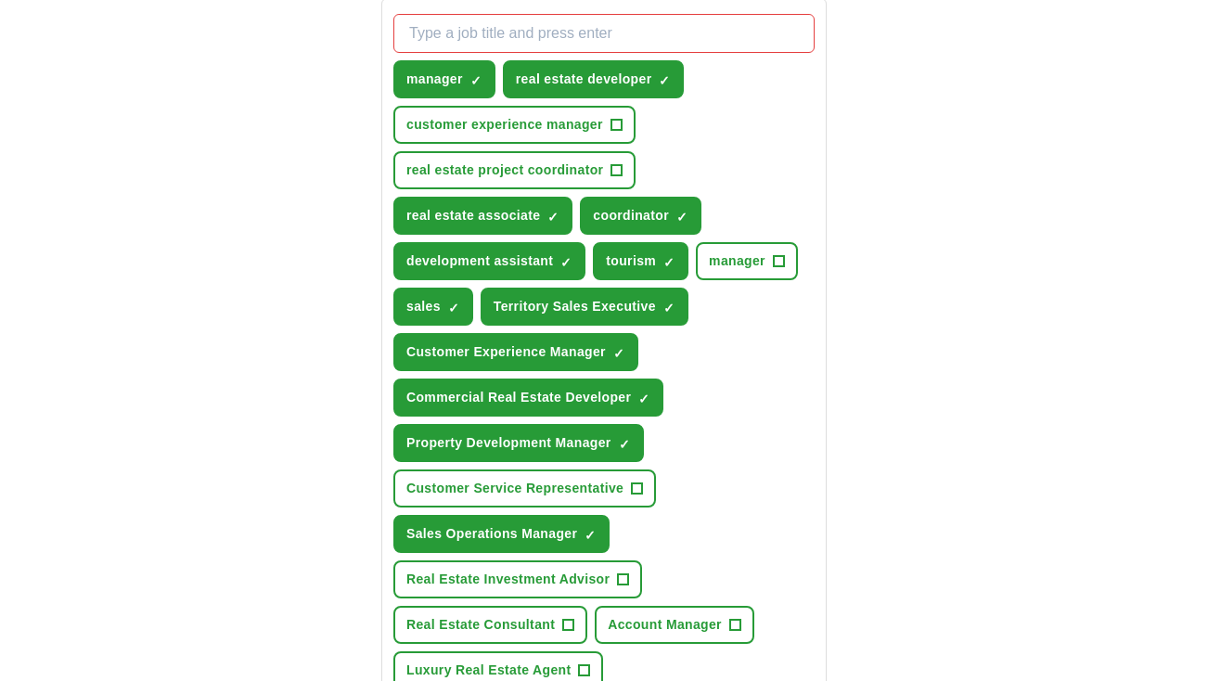
scroll to position [668, 0]
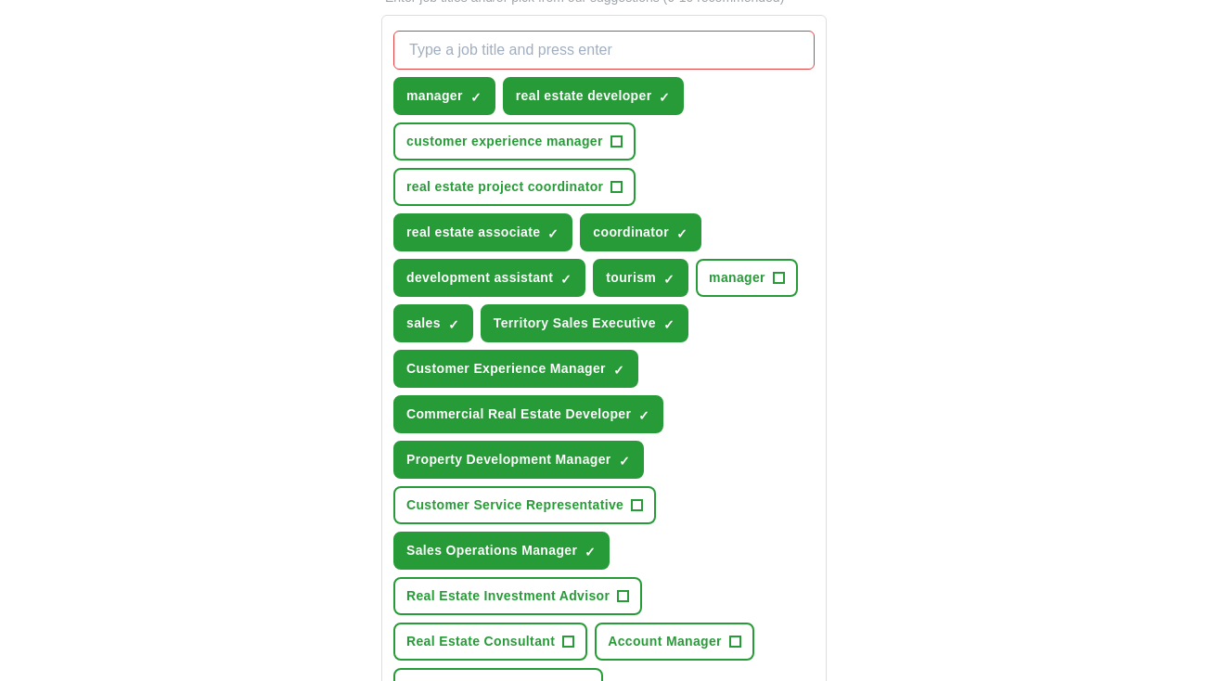
click at [0, 0] on span "×" at bounding box center [0, 0] width 0 height 0
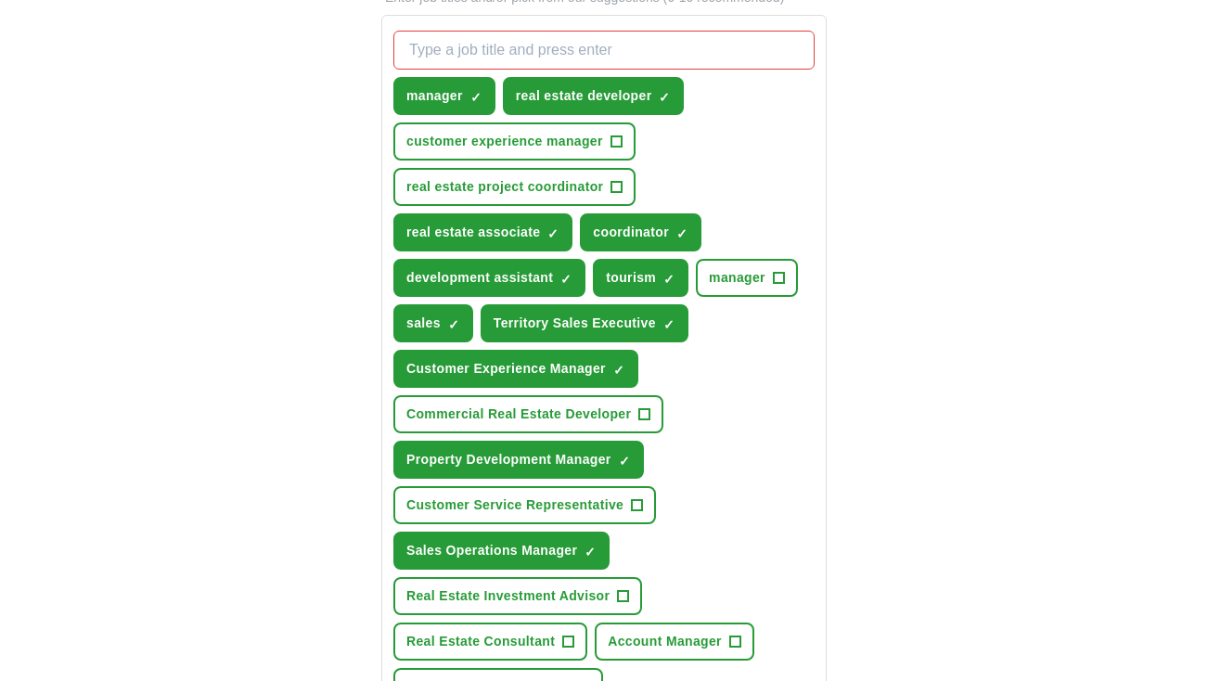
click at [0, 0] on span "×" at bounding box center [0, 0] width 0 height 0
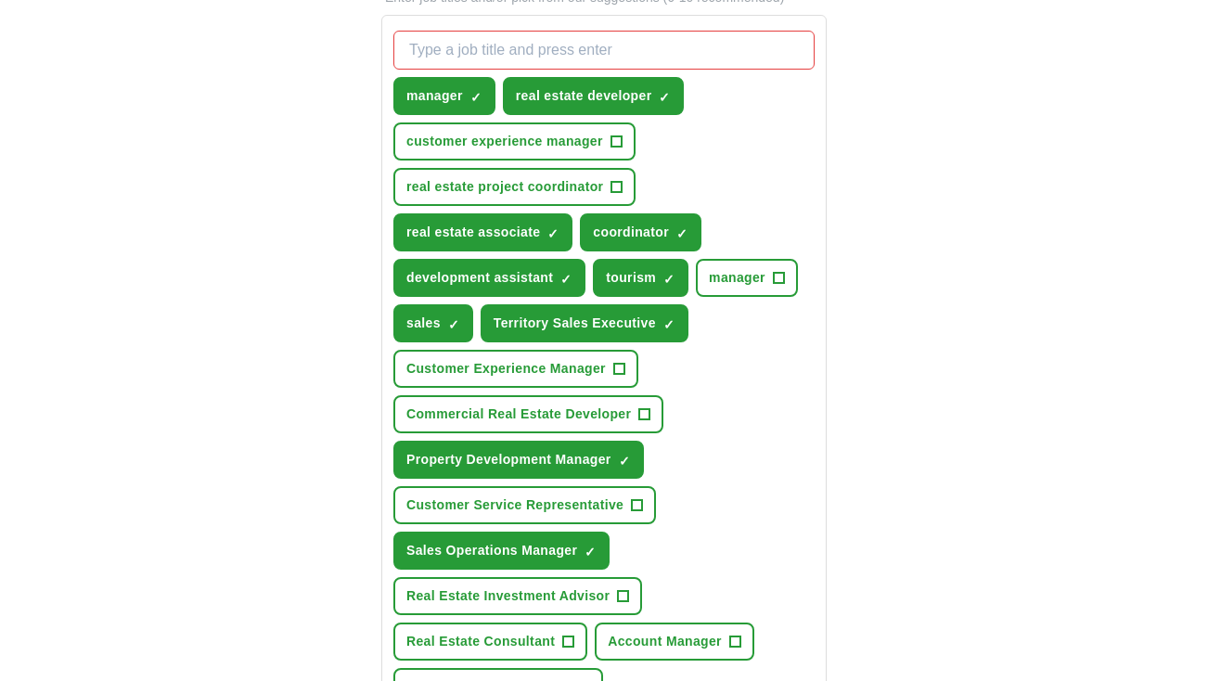
click at [0, 0] on span "×" at bounding box center [0, 0] width 0 height 0
click at [635, 55] on input "What job are you looking for?" at bounding box center [603, 50] width 421 height 39
type input "hospitality"
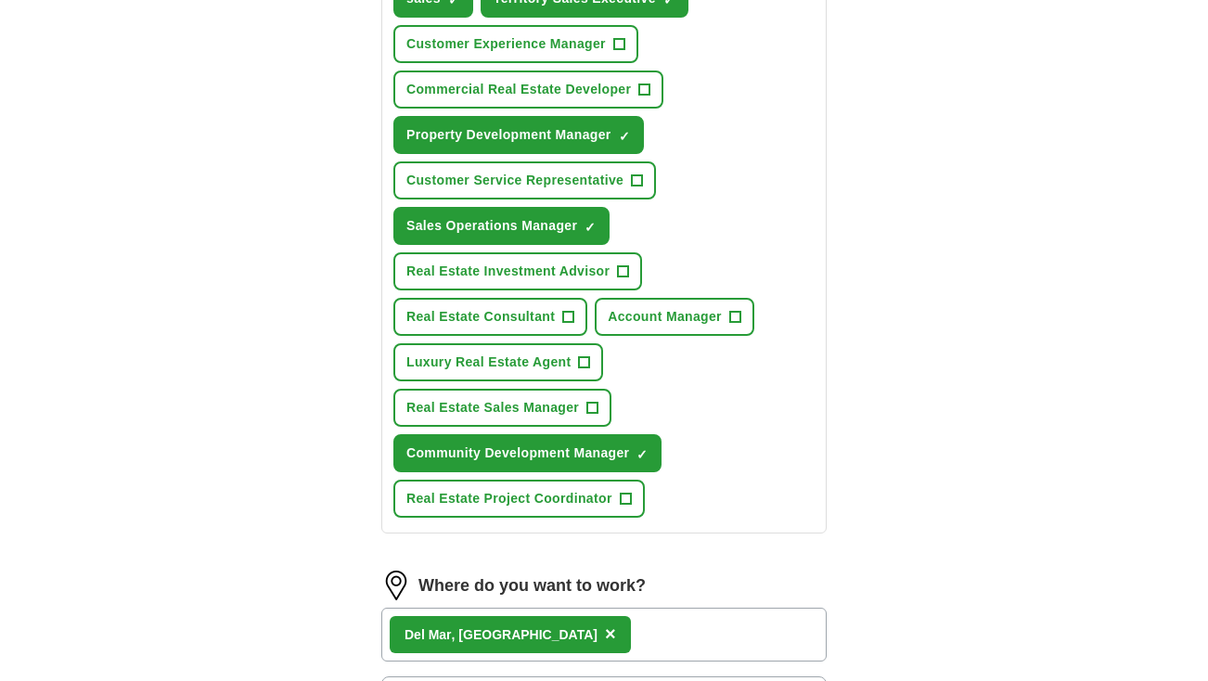
scroll to position [994, 0]
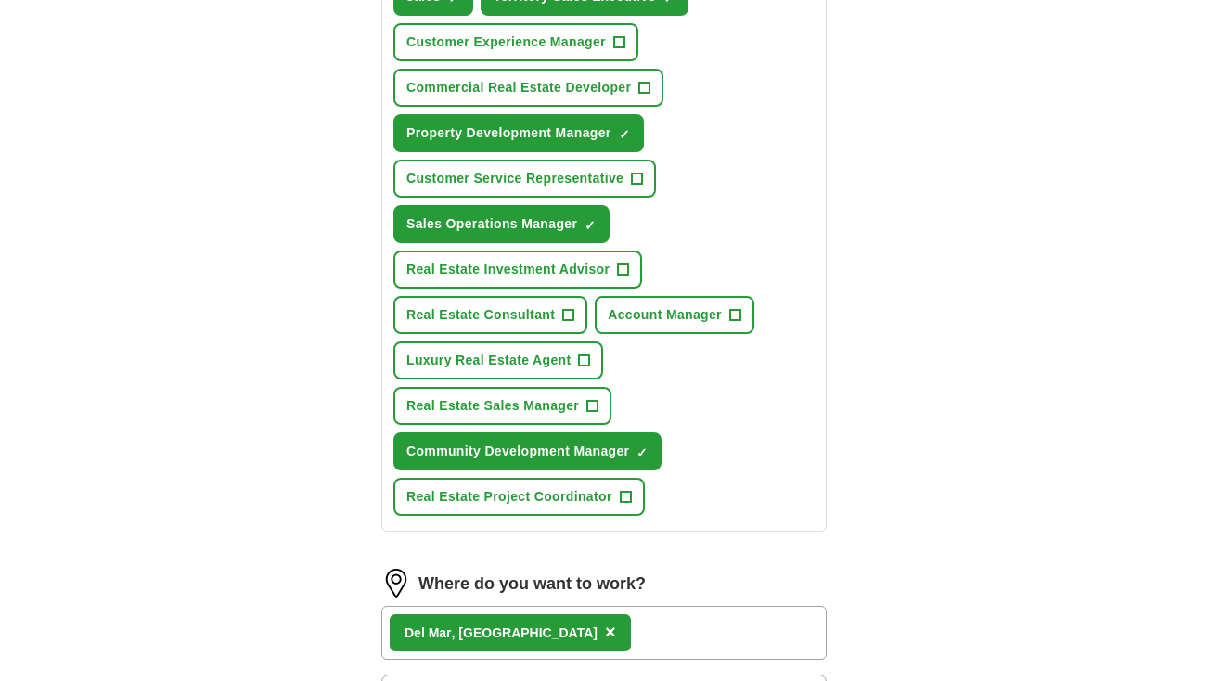
click at [0, 0] on span "×" at bounding box center [0, 0] width 0 height 0
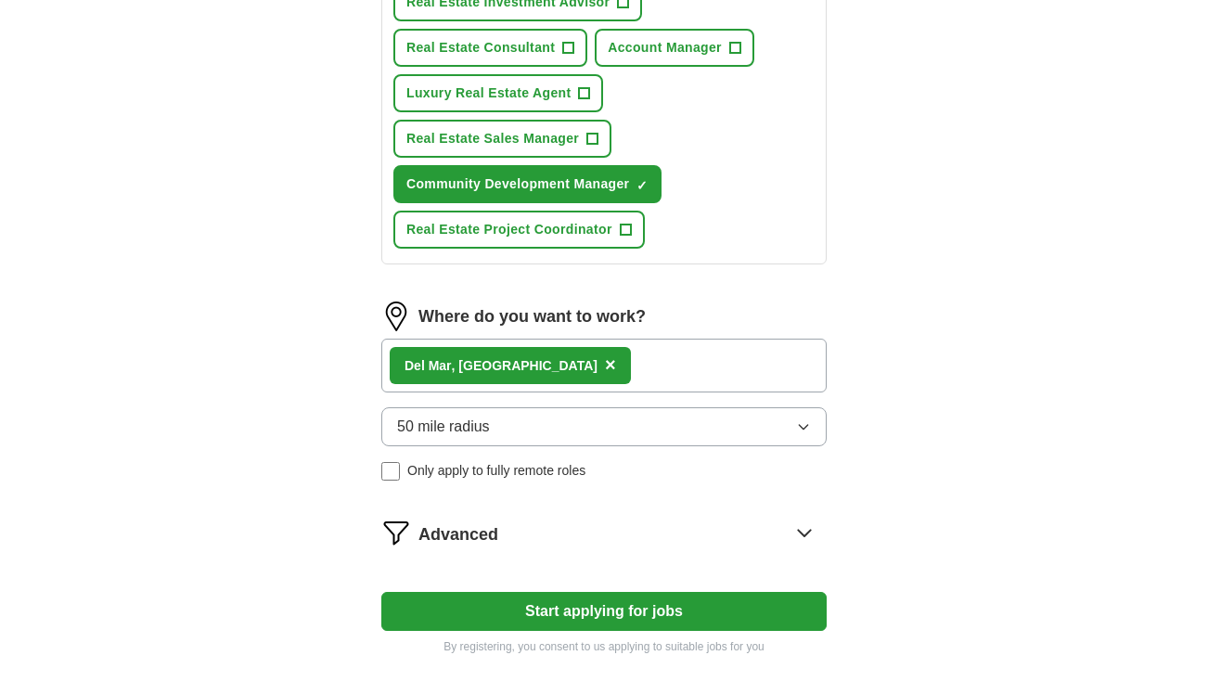
scroll to position [1263, 0]
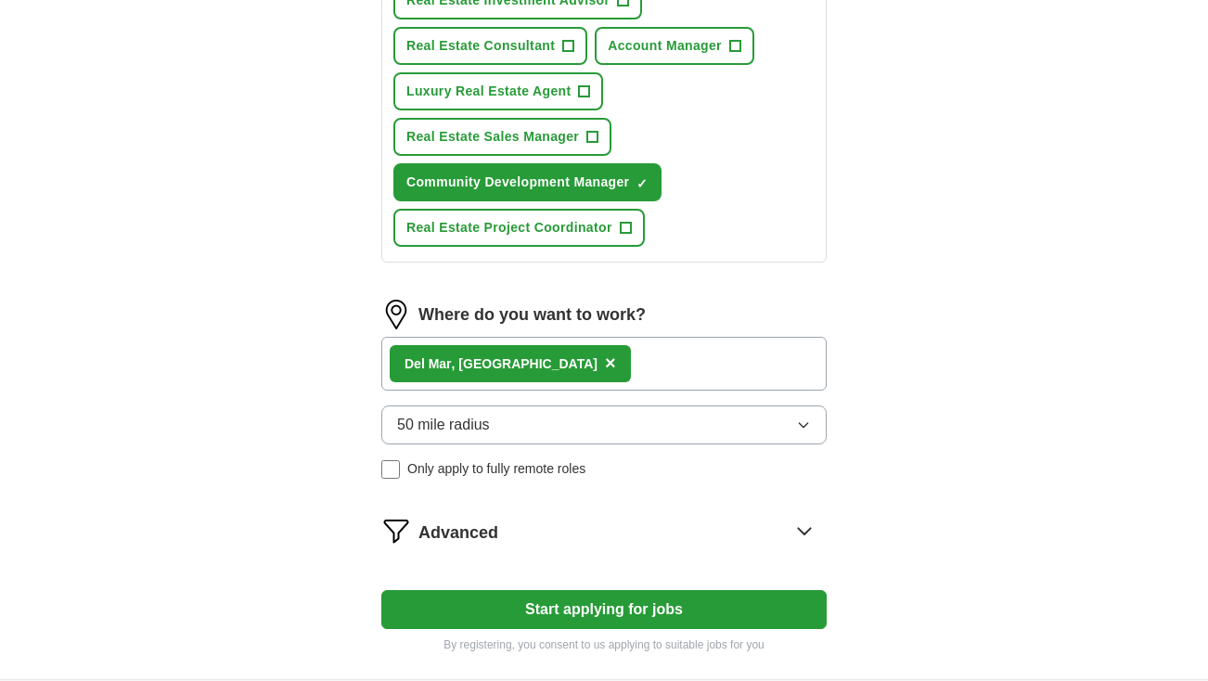
click at [631, 611] on button "Start applying for jobs" at bounding box center [603, 609] width 445 height 39
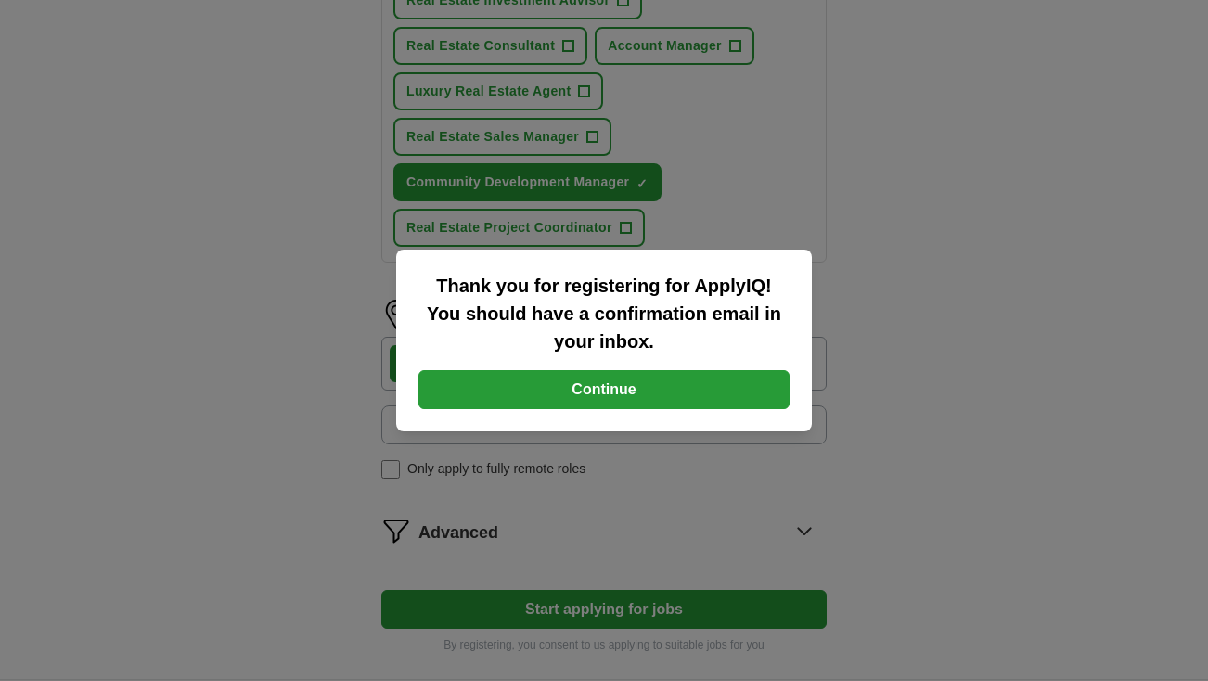
click at [596, 391] on button "Continue" at bounding box center [603, 389] width 371 height 39
